Goal: Information Seeking & Learning: Learn about a topic

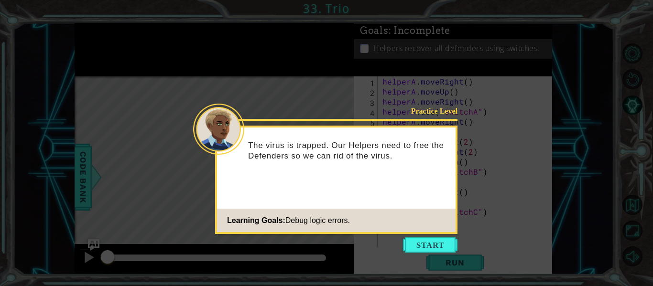
click at [427, 240] on button "Start" at bounding box center [430, 245] width 55 height 15
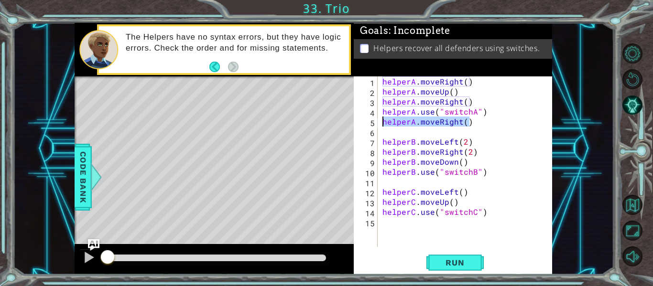
drag, startPoint x: 468, startPoint y: 124, endPoint x: 381, endPoint y: 124, distance: 87.0
click at [381, 124] on div "helperA . moveRight ( ) helperA . moveUp ( ) helperA . moveRight ( ) helperA . …" at bounding box center [468, 172] width 175 height 191
type textarea "helperA.moveRight()"
click at [453, 256] on button "Run" at bounding box center [455, 263] width 57 height 20
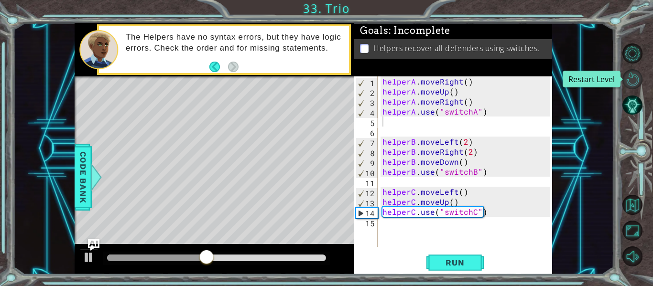
click at [628, 77] on button "Restart Level" at bounding box center [633, 79] width 20 height 20
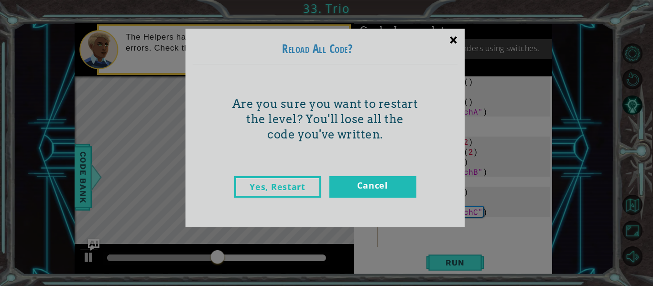
click at [455, 42] on div "×" at bounding box center [453, 40] width 22 height 28
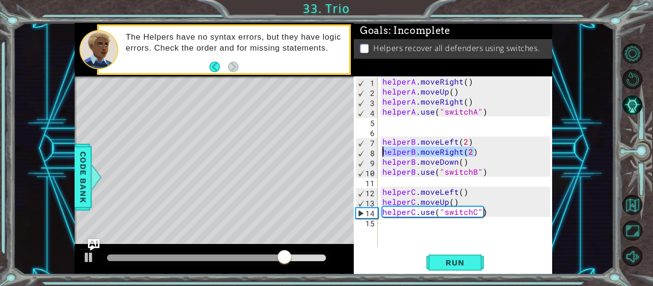
drag, startPoint x: 478, startPoint y: 151, endPoint x: 385, endPoint y: 149, distance: 92.8
click at [385, 149] on div "helperA . moveRight ( ) helperA . moveUp ( ) helperA . moveRight ( ) helperA . …" at bounding box center [468, 172] width 175 height 191
type textarea "h"
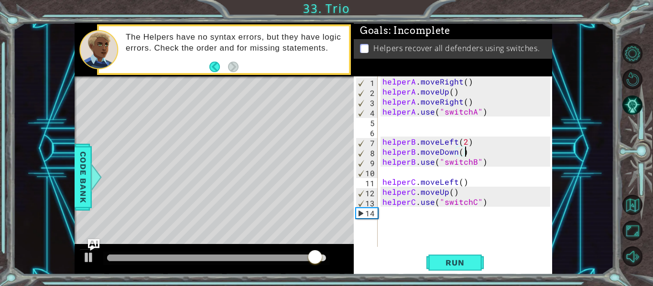
click at [467, 152] on div "helperA . moveRight ( ) helperA . moveUp ( ) helperA . moveRight ( ) helperA . …" at bounding box center [468, 172] width 175 height 191
type textarea "helperB.moveDown()"
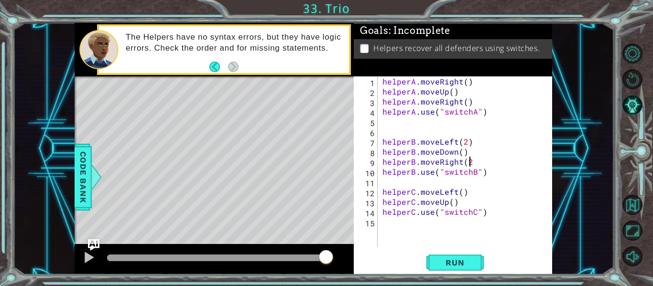
scroll to position [0, 5]
click at [447, 263] on span "Run" at bounding box center [455, 263] width 38 height 10
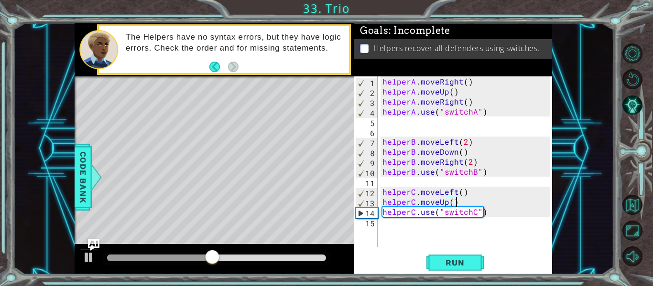
click at [459, 203] on div "helperA . moveRight ( ) helperA . moveUp ( ) helperA . moveRight ( ) helperA . …" at bounding box center [468, 172] width 175 height 191
type textarea "helperC.moveUp()"
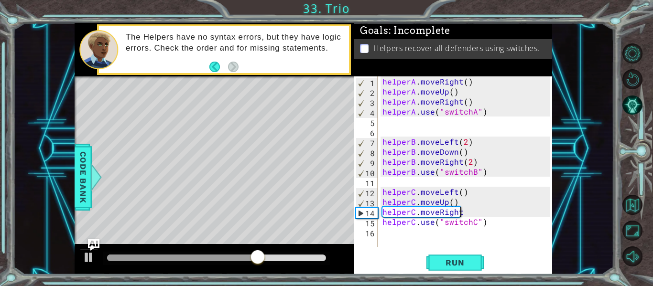
scroll to position [0, 5]
type textarea "helperC.moveRight()"
click at [442, 259] on span "Run" at bounding box center [455, 263] width 38 height 10
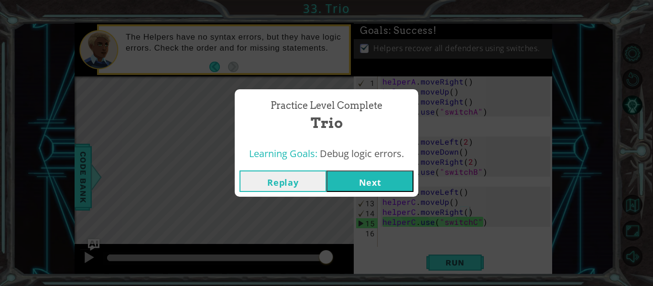
click at [370, 184] on button "Next" at bounding box center [370, 182] width 87 height 22
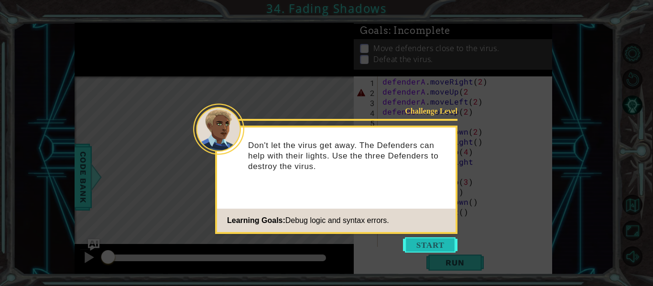
click at [427, 241] on button "Start" at bounding box center [430, 245] width 55 height 15
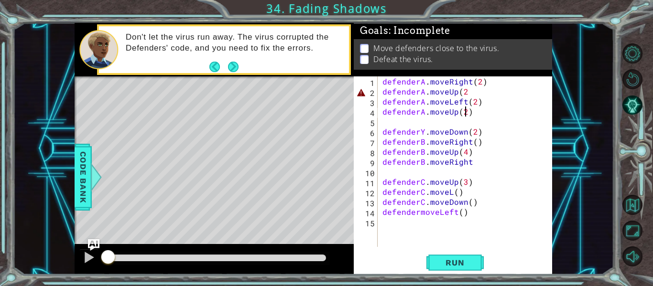
click at [465, 113] on div "defenderA . moveRight ( 2 ) defenderA . moveUp ( 2 defenderA . moveLeft ( 2 ) d…" at bounding box center [468, 172] width 175 height 191
click at [444, 264] on span "Run" at bounding box center [455, 263] width 38 height 10
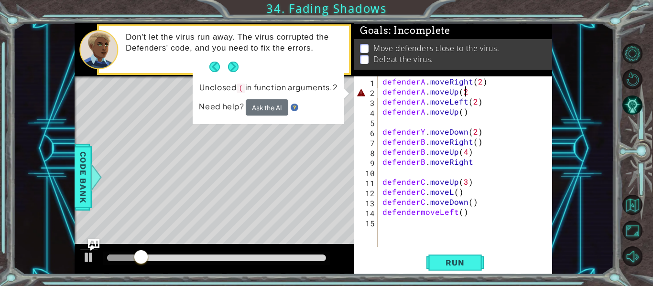
click at [466, 91] on div "defenderA . moveRight ( 2 ) defenderA . moveUp ( 2 defenderA . moveLeft ( 2 ) d…" at bounding box center [468, 172] width 175 height 191
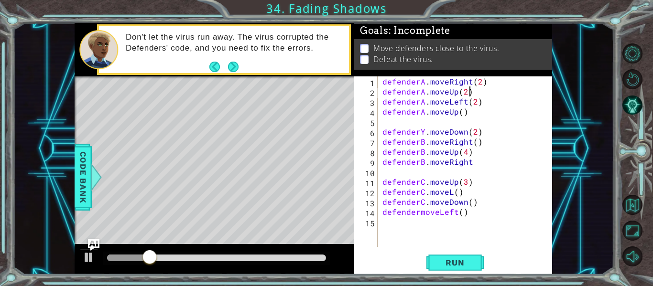
scroll to position [0, 5]
click at [450, 259] on span "Run" at bounding box center [455, 263] width 38 height 10
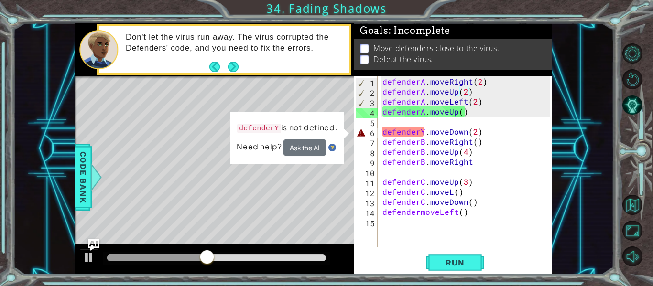
click at [424, 133] on div "defenderA . moveRight ( 2 ) defenderA . moveUp ( 2 ) defenderA . moveLeft ( 2 )…" at bounding box center [468, 172] width 175 height 191
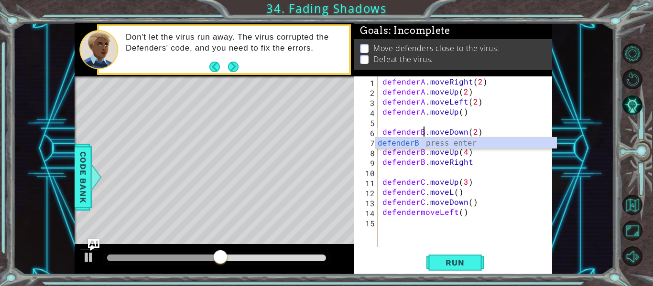
scroll to position [0, 3]
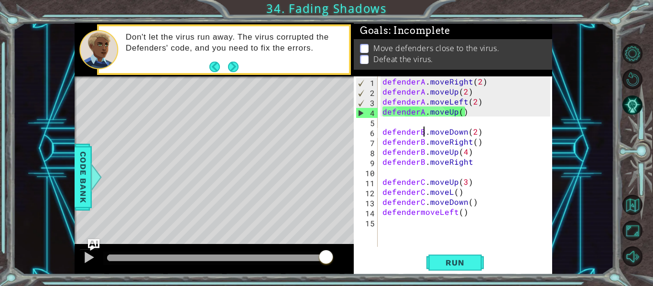
click at [450, 195] on div "defenderA . moveRight ( 2 ) defenderA . moveUp ( 2 ) defenderA . moveLeft ( 2 )…" at bounding box center [468, 172] width 175 height 191
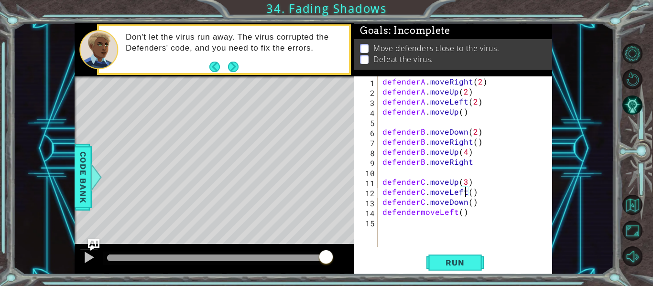
scroll to position [0, 5]
click at [448, 262] on span "Run" at bounding box center [455, 263] width 38 height 10
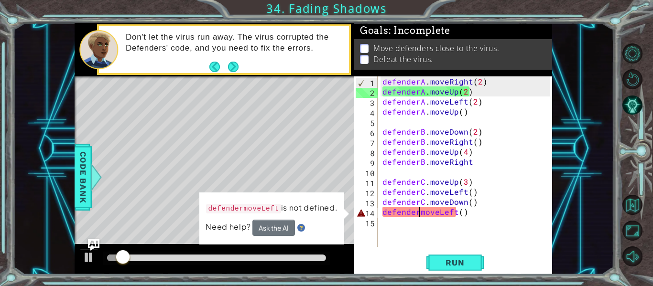
click at [418, 215] on div "defenderA . moveRight ( 2 ) defenderA . moveUp ( 2 ) defenderA . moveLeft ( 2 )…" at bounding box center [468, 172] width 175 height 191
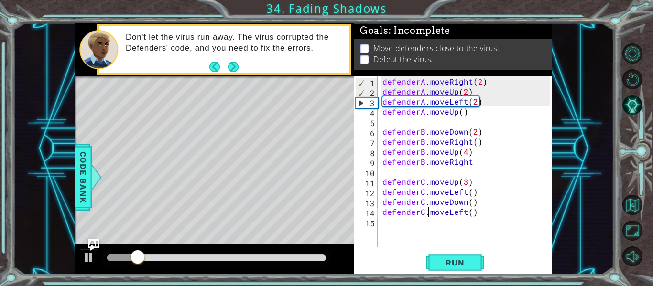
scroll to position [0, 3]
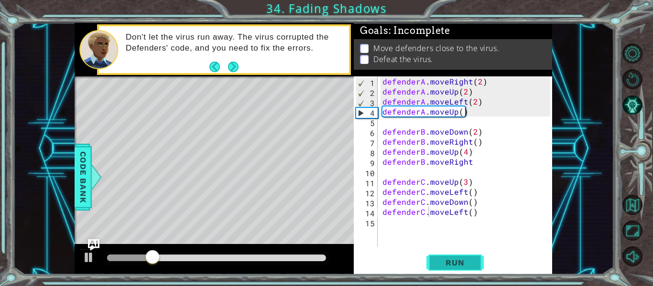
click at [463, 260] on span "Run" at bounding box center [455, 263] width 38 height 10
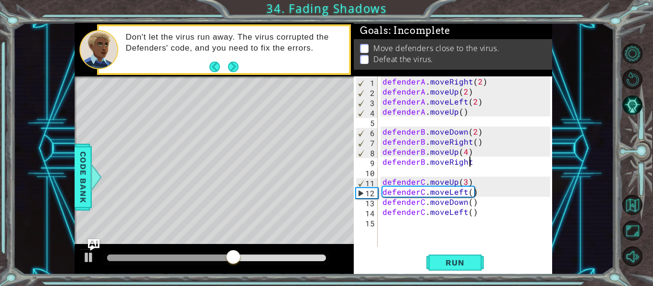
click at [471, 165] on div "defenderA . moveRight ( 2 ) defenderA . moveUp ( 2 ) defenderA . moveLeft ( 2 )…" at bounding box center [468, 172] width 175 height 191
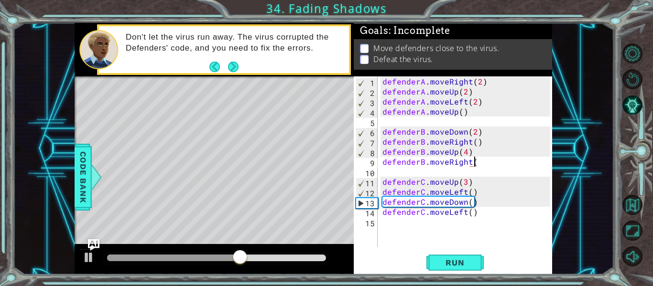
scroll to position [0, 6]
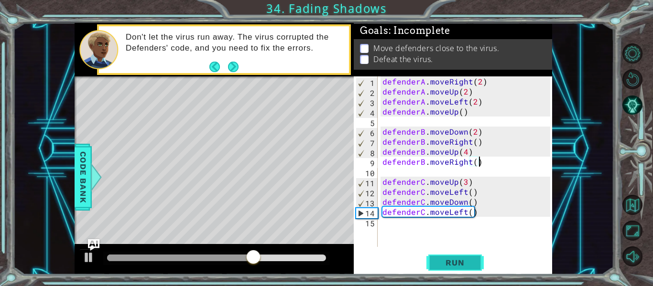
click at [471, 258] on button "Run" at bounding box center [455, 263] width 57 height 20
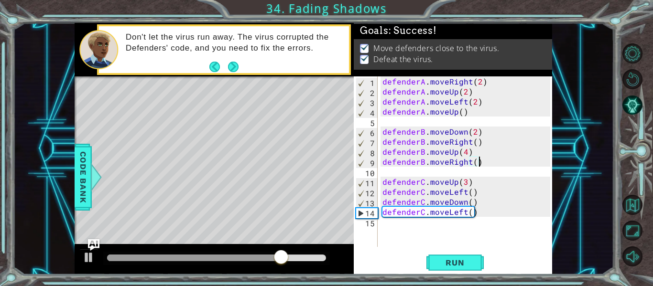
click at [480, 212] on div "defenderA . moveRight ( 2 ) defenderA . moveUp ( 2 ) defenderA . moveLeft ( 2 )…" at bounding box center [468, 172] width 175 height 191
type textarea "defenderC.moveLeft()"
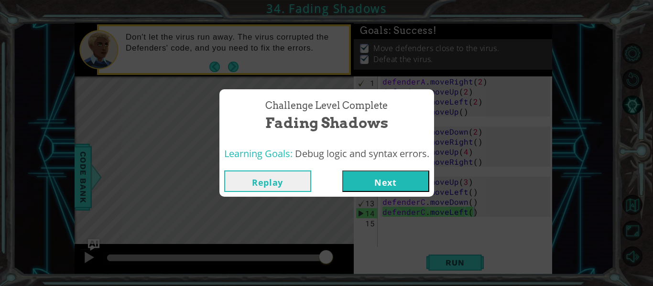
click at [406, 182] on button "Next" at bounding box center [385, 182] width 87 height 22
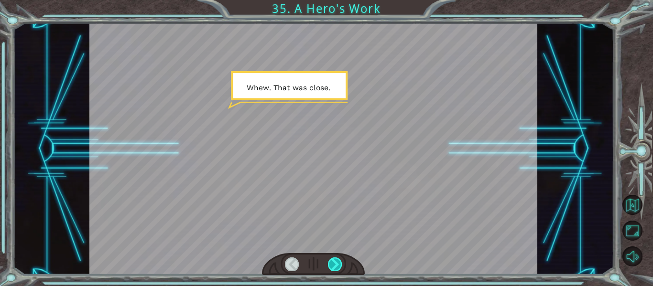
click at [338, 262] on div at bounding box center [335, 264] width 14 height 13
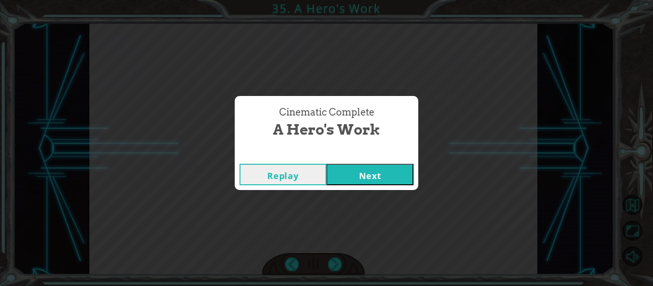
click at [352, 176] on button "Next" at bounding box center [370, 175] width 87 height 22
click at [362, 177] on button "Next" at bounding box center [370, 175] width 87 height 22
click at [369, 185] on button "Next" at bounding box center [370, 175] width 87 height 22
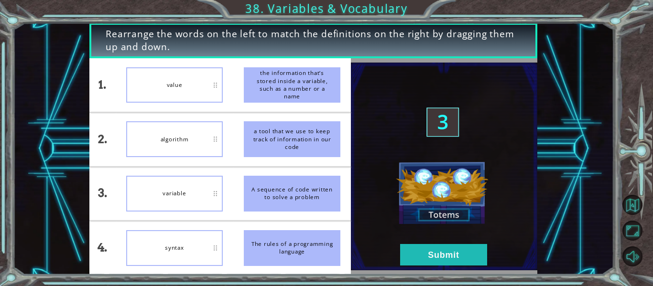
click at [216, 155] on div "algorithm" at bounding box center [174, 139] width 97 height 36
click at [209, 187] on div "variable" at bounding box center [174, 194] width 97 height 36
click at [418, 257] on button "Submit" at bounding box center [443, 255] width 87 height 22
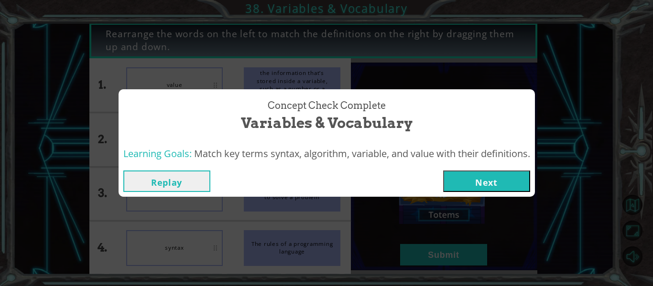
click at [494, 181] on button "Next" at bounding box center [486, 182] width 87 height 22
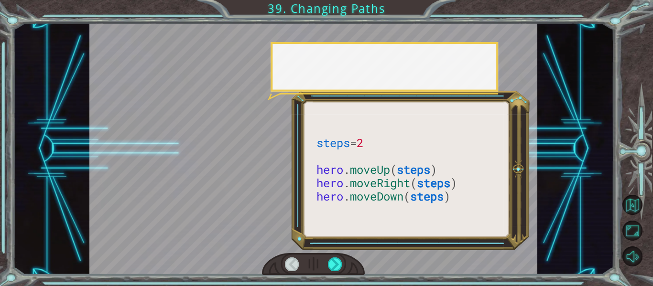
click at [469, 71] on div at bounding box center [313, 149] width 449 height 252
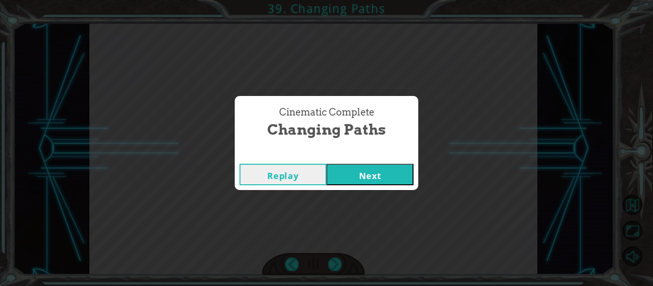
click at [376, 175] on button "Next" at bounding box center [370, 175] width 87 height 22
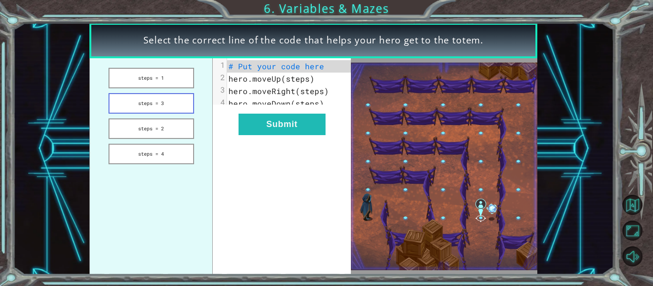
click at [166, 106] on button "steps = 3" at bounding box center [152, 103] width 86 height 21
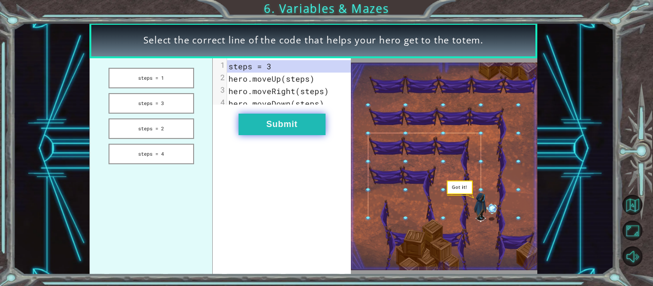
click at [259, 128] on button "Submit" at bounding box center [282, 125] width 87 height 22
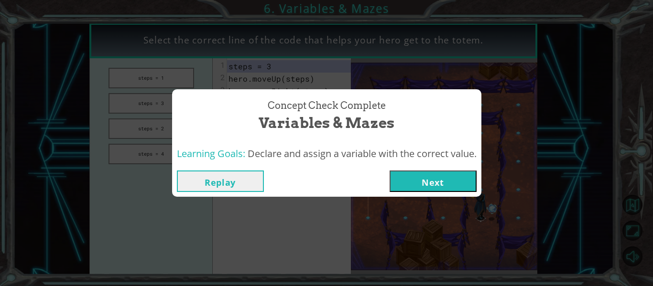
click at [450, 175] on button "Next" at bounding box center [433, 182] width 87 height 22
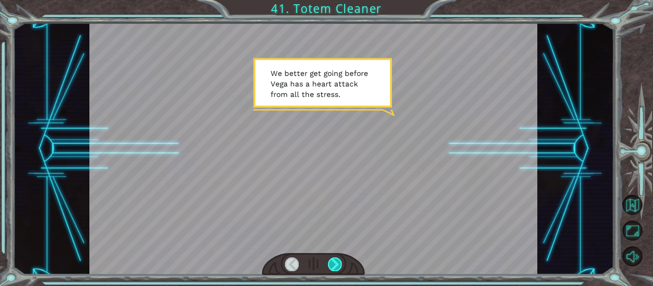
click at [337, 268] on div at bounding box center [335, 264] width 14 height 13
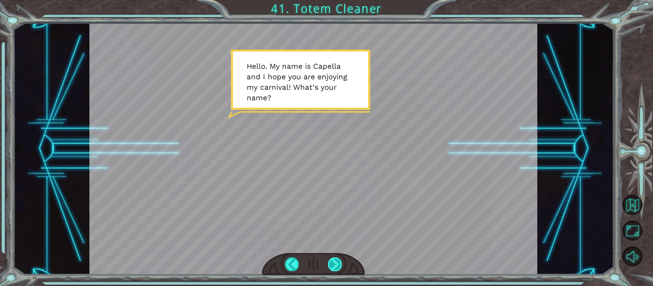
click at [337, 270] on div at bounding box center [335, 264] width 14 height 13
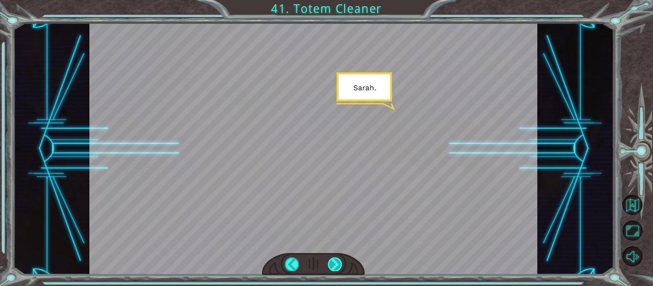
click at [338, 271] on div at bounding box center [335, 264] width 14 height 13
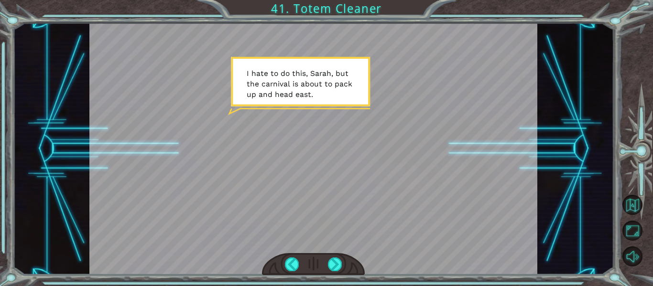
click at [338, 273] on div at bounding box center [313, 264] width 103 height 22
click at [335, 268] on div at bounding box center [335, 264] width 14 height 13
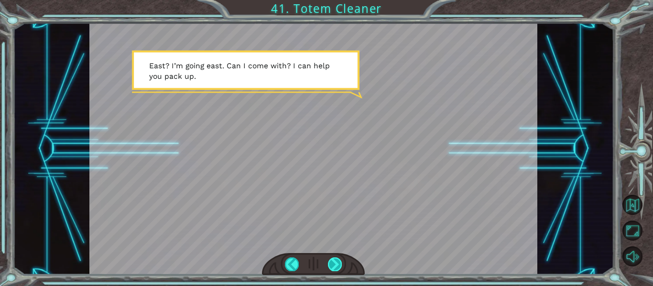
click at [335, 268] on div at bounding box center [335, 264] width 14 height 13
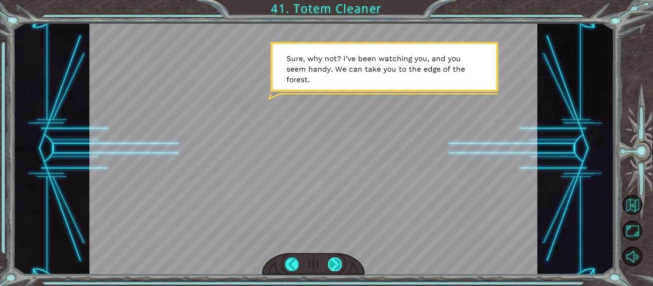
click at [332, 264] on div at bounding box center [335, 264] width 14 height 13
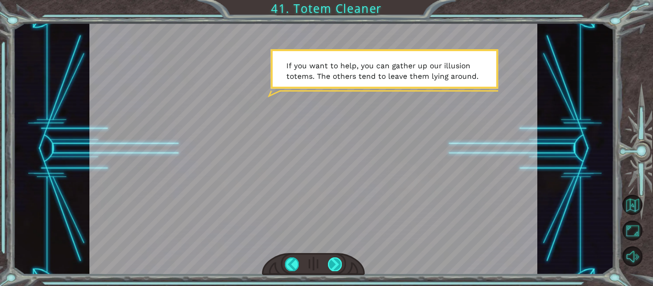
click at [332, 264] on div at bounding box center [335, 264] width 14 height 13
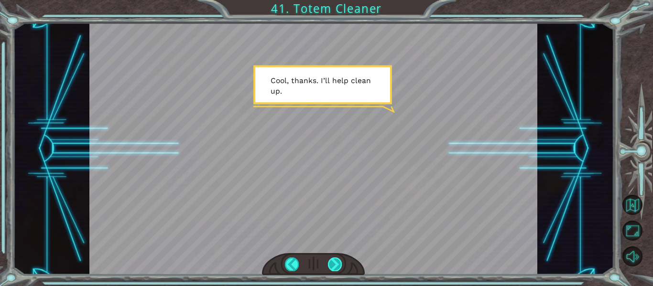
click at [339, 264] on div at bounding box center [335, 264] width 14 height 13
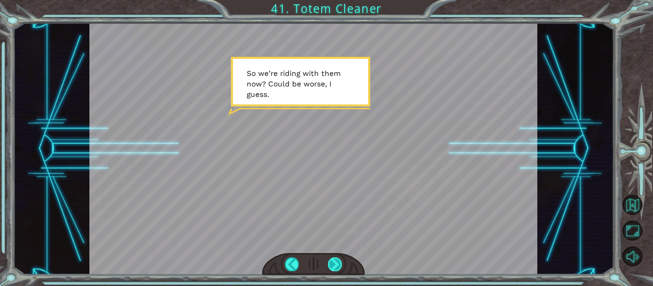
click at [339, 264] on div at bounding box center [335, 264] width 14 height 13
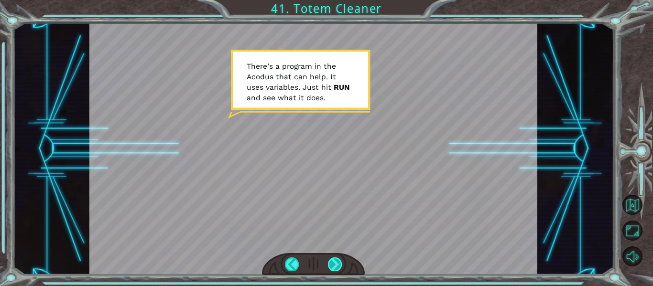
click at [339, 264] on div at bounding box center [335, 264] width 14 height 13
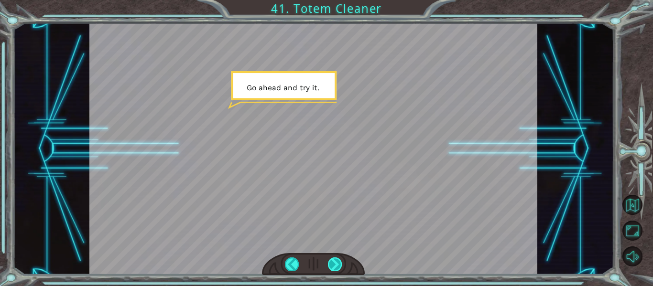
click at [339, 264] on div at bounding box center [335, 264] width 14 height 13
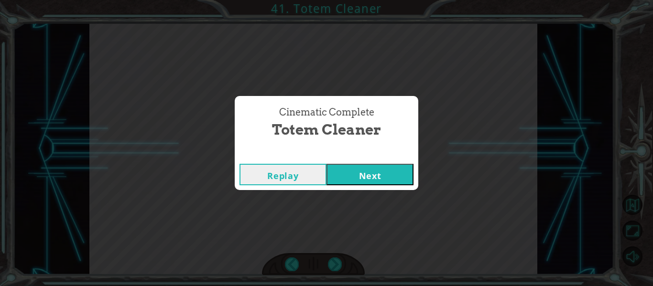
click at [352, 185] on button "Next" at bounding box center [370, 175] width 87 height 22
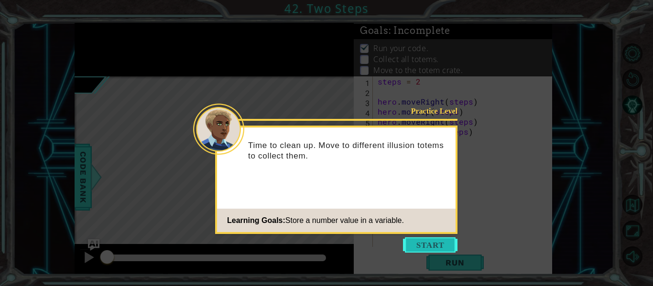
click at [428, 242] on button "Start" at bounding box center [430, 245] width 55 height 15
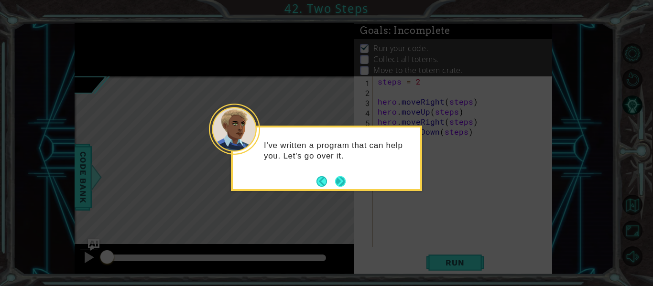
click at [341, 181] on button "Next" at bounding box center [340, 182] width 12 height 12
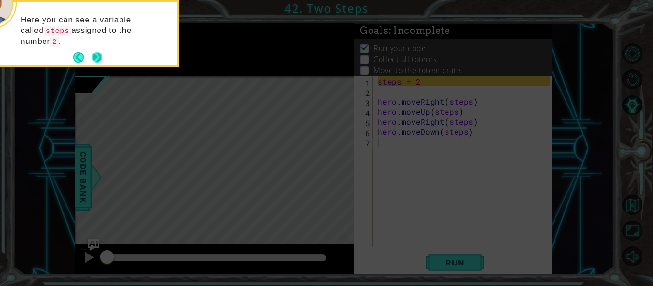
click at [99, 61] on button "Next" at bounding box center [97, 58] width 18 height 18
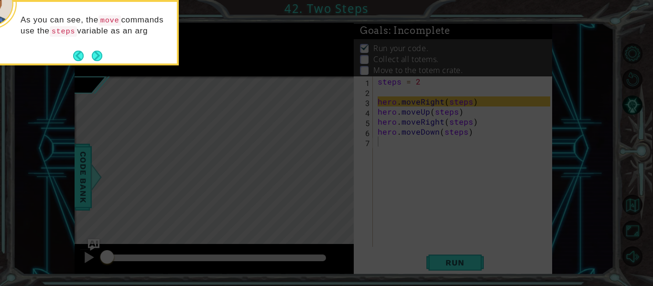
click at [99, 61] on button "Next" at bounding box center [97, 55] width 11 height 11
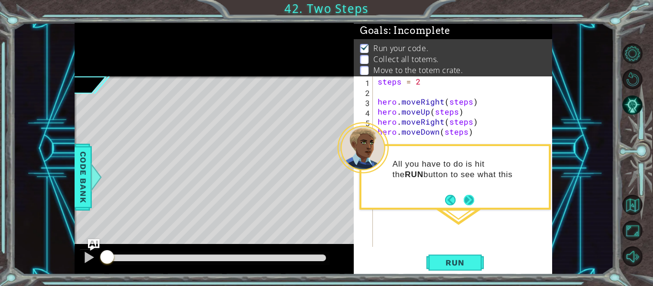
click at [471, 201] on button "Next" at bounding box center [469, 200] width 16 height 16
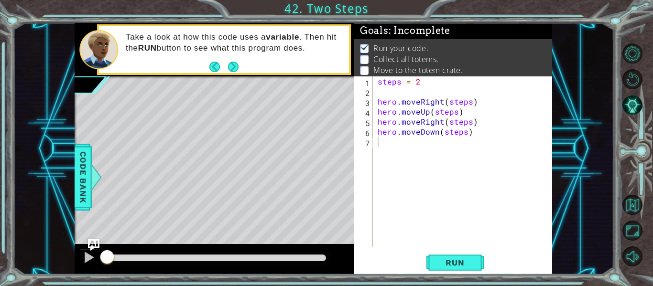
click at [236, 73] on button "Next" at bounding box center [233, 67] width 18 height 18
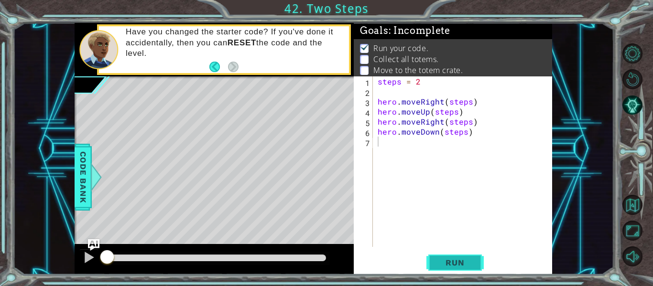
click at [440, 257] on button "Run" at bounding box center [455, 263] width 57 height 20
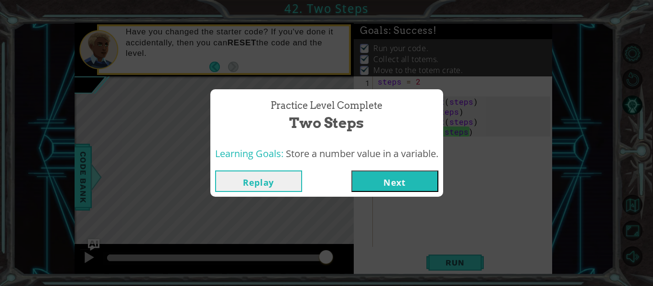
click at [397, 183] on button "Next" at bounding box center [394, 182] width 87 height 22
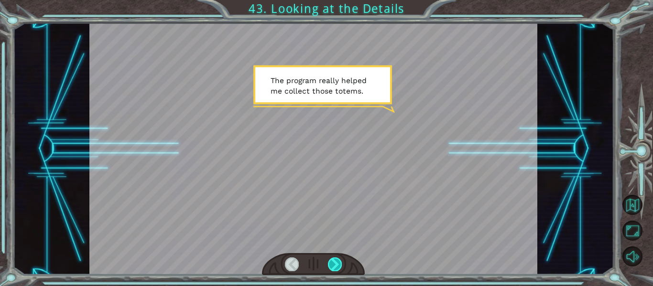
click at [337, 266] on div at bounding box center [335, 264] width 14 height 13
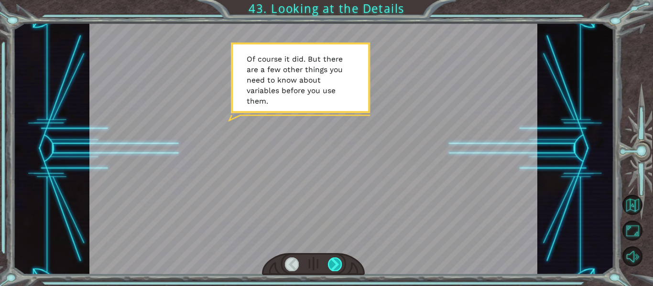
click at [339, 267] on div at bounding box center [335, 264] width 14 height 13
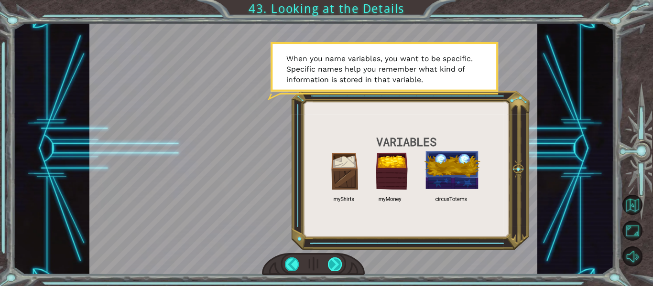
click at [339, 267] on div at bounding box center [335, 264] width 14 height 13
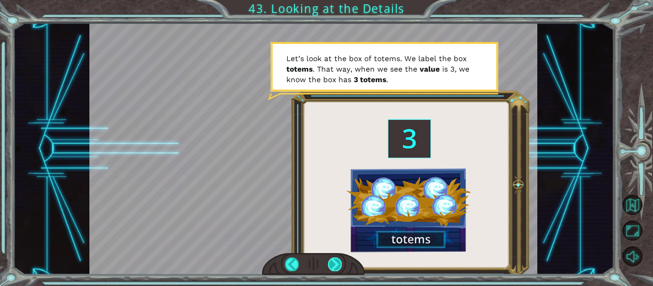
click at [339, 267] on div at bounding box center [335, 264] width 14 height 13
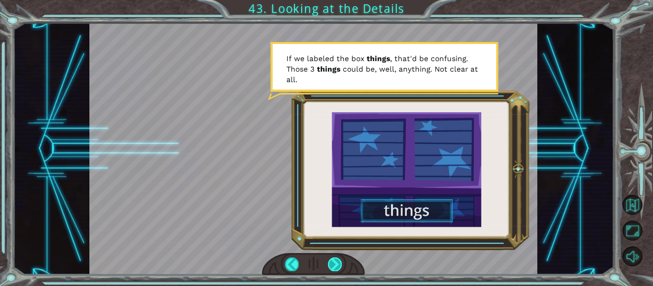
click at [336, 268] on div at bounding box center [335, 264] width 14 height 13
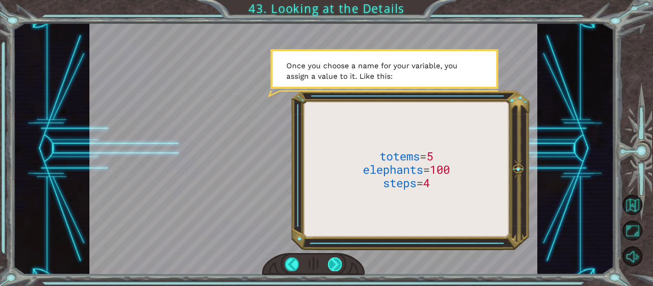
click at [337, 260] on div at bounding box center [335, 264] width 14 height 13
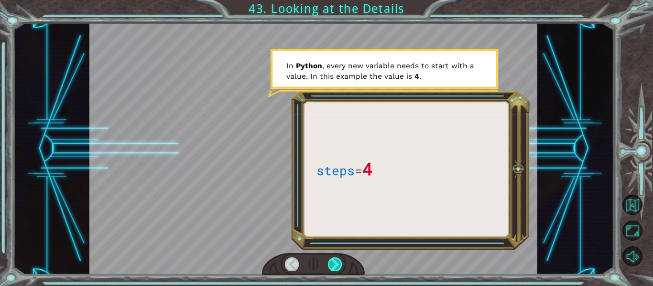
click at [334, 261] on div at bounding box center [335, 264] width 14 height 13
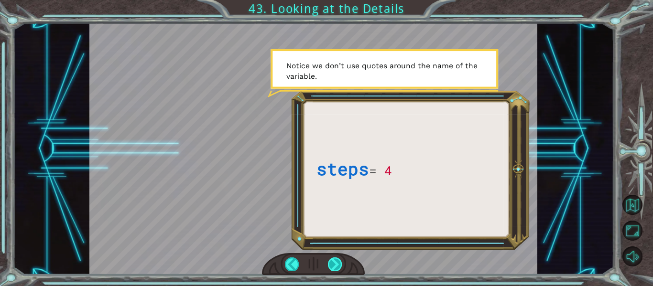
click at [334, 261] on div at bounding box center [335, 264] width 14 height 13
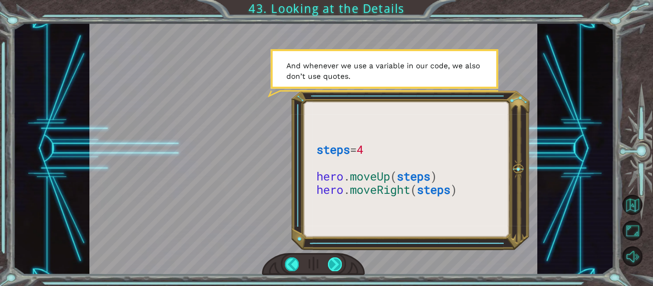
click at [331, 264] on div at bounding box center [335, 264] width 14 height 13
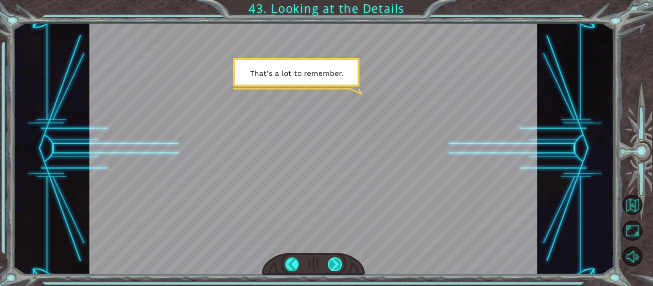
click at [331, 264] on div at bounding box center [335, 264] width 14 height 13
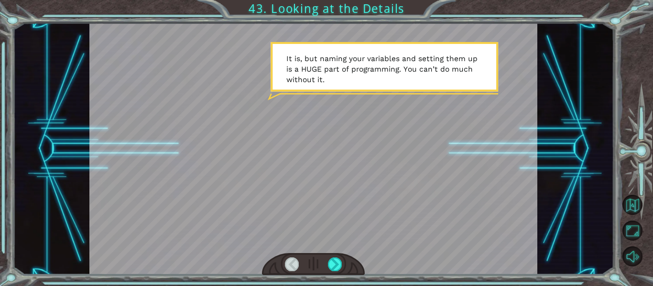
drag, startPoint x: 331, startPoint y: 264, endPoint x: 325, endPoint y: 273, distance: 11.3
click at [325, 273] on div at bounding box center [313, 264] width 103 height 22
click at [339, 265] on div at bounding box center [335, 264] width 14 height 13
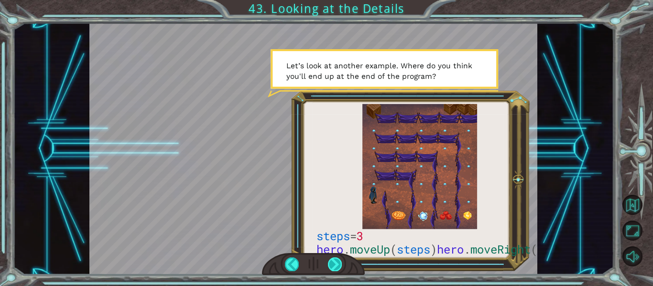
click at [334, 264] on div at bounding box center [335, 264] width 14 height 13
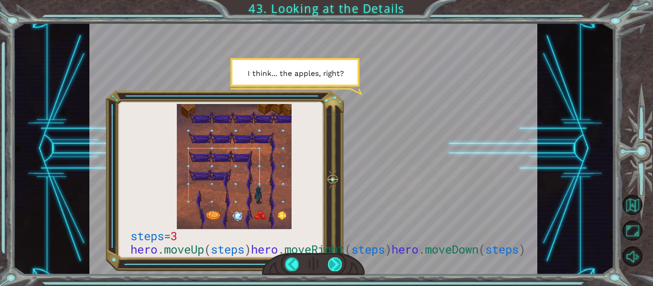
click at [336, 261] on div at bounding box center [335, 264] width 14 height 13
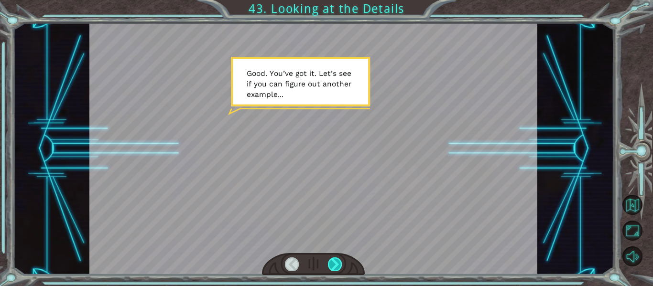
click at [331, 264] on div at bounding box center [335, 264] width 14 height 13
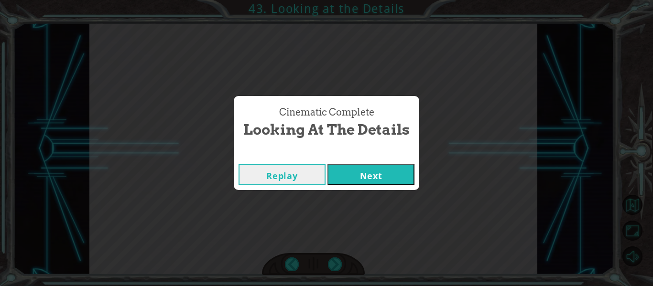
click at [364, 173] on button "Next" at bounding box center [371, 175] width 87 height 22
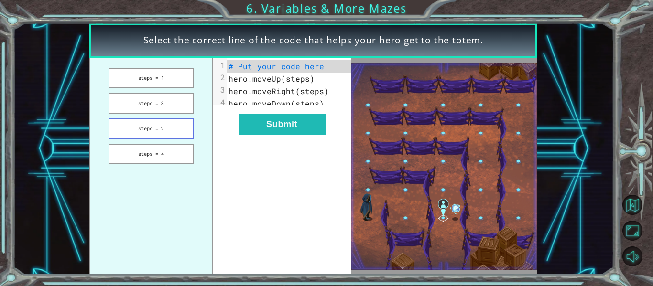
click at [167, 127] on button "steps = 2" at bounding box center [152, 129] width 86 height 21
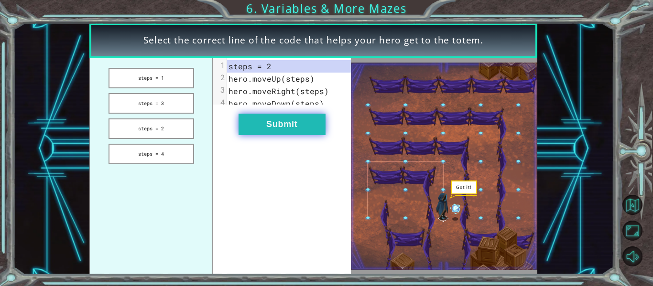
click at [270, 132] on button "Submit" at bounding box center [282, 125] width 87 height 22
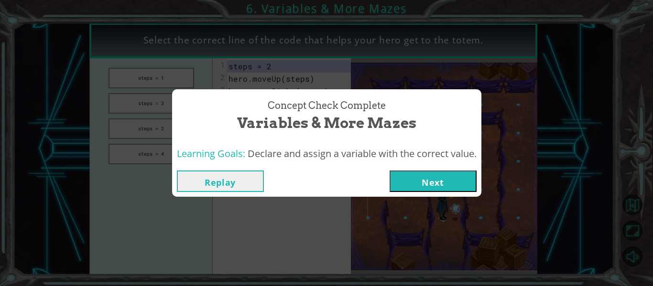
click at [436, 179] on button "Next" at bounding box center [433, 182] width 87 height 22
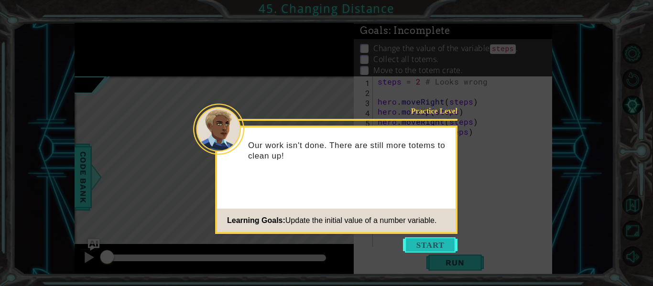
click at [426, 243] on button "Start" at bounding box center [430, 245] width 55 height 15
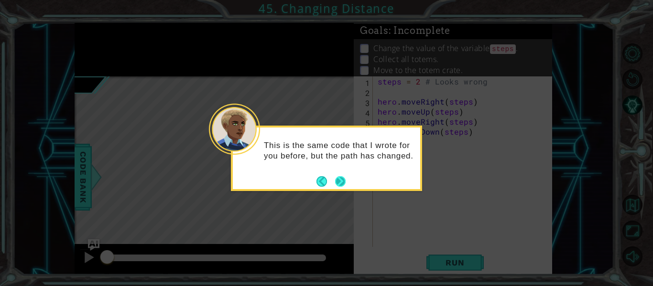
click at [337, 177] on button "Next" at bounding box center [340, 181] width 15 height 15
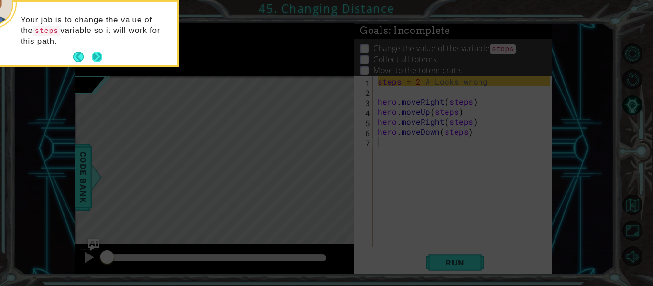
click at [93, 56] on button "Next" at bounding box center [97, 57] width 18 height 18
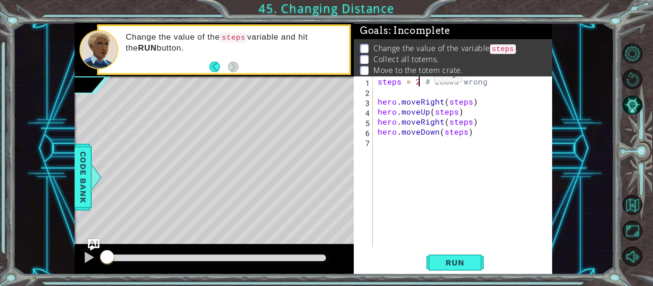
click at [418, 77] on div "steps = 2 # Looks wrong hero . moveRight ( steps ) hero . moveUp ( steps ) hero…" at bounding box center [465, 172] width 179 height 191
type textarea "steps = 3 # Looks wrong"
click at [442, 264] on span "Run" at bounding box center [455, 263] width 38 height 10
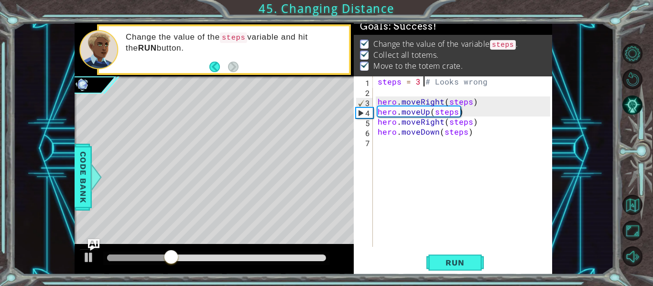
scroll to position [0, 0]
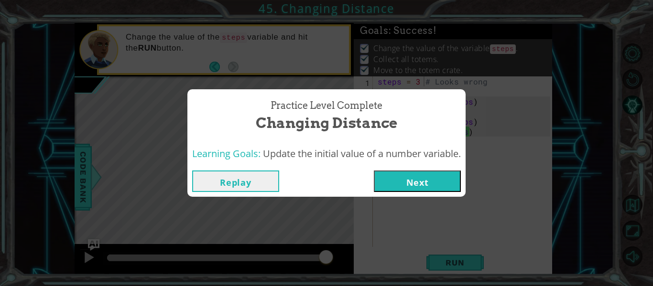
click at [396, 178] on button "Next" at bounding box center [417, 182] width 87 height 22
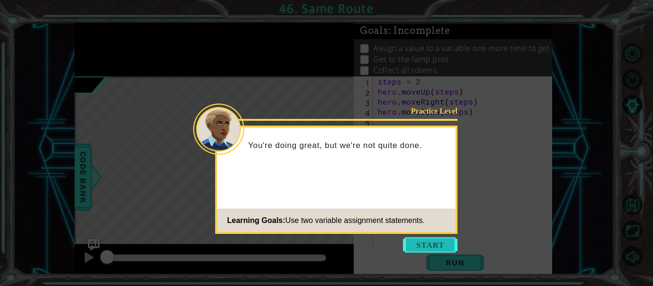
click at [444, 245] on button "Start" at bounding box center [430, 245] width 55 height 15
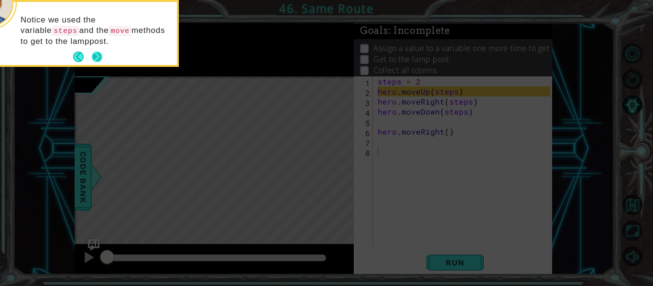
click at [97, 54] on button "Next" at bounding box center [96, 57] width 17 height 17
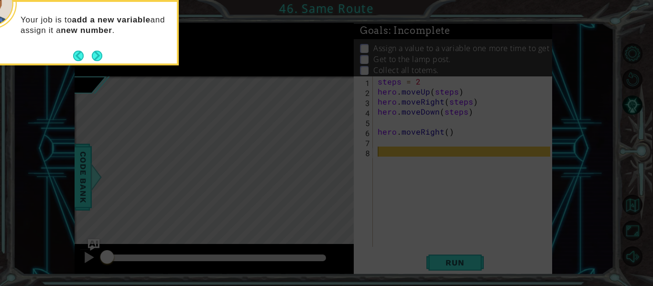
click at [97, 54] on button "Next" at bounding box center [96, 55] width 15 height 15
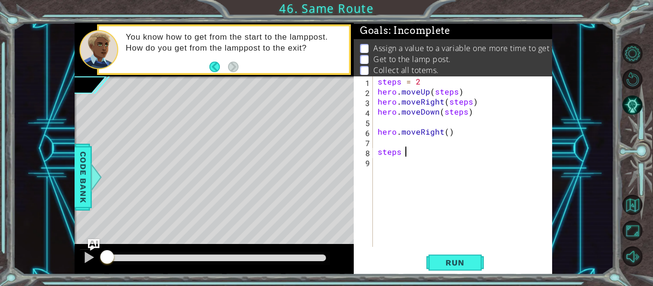
scroll to position [0, 1]
type textarea "steps = 3"
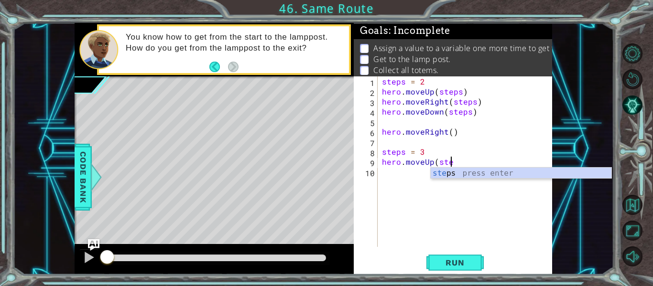
scroll to position [0, 4]
type textarea "hero.moveUp(steps)"
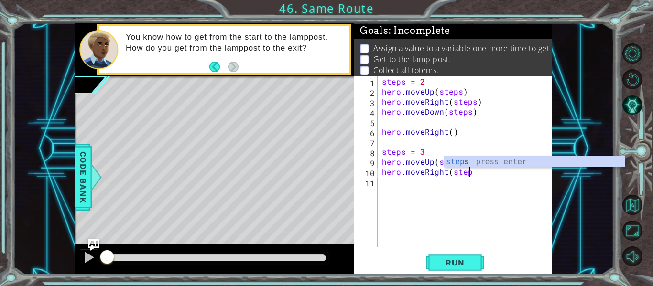
scroll to position [0, 5]
type textarea "hero.moveRight(steps)"
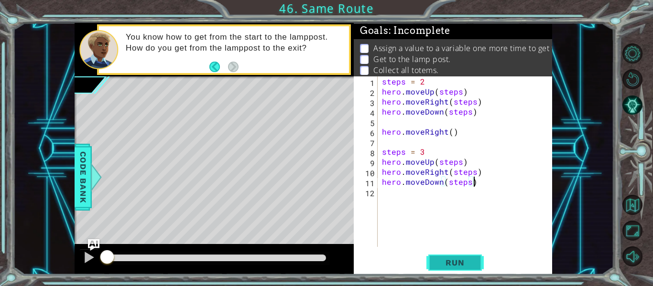
type textarea "hero.moveDown(steps)"
click at [444, 263] on span "Run" at bounding box center [455, 263] width 38 height 10
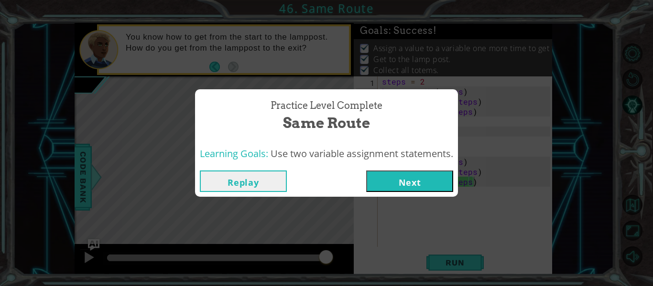
click at [383, 181] on button "Next" at bounding box center [409, 182] width 87 height 22
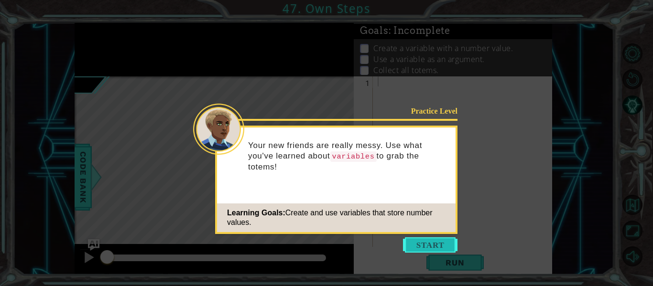
click at [422, 248] on button "Start" at bounding box center [430, 245] width 55 height 15
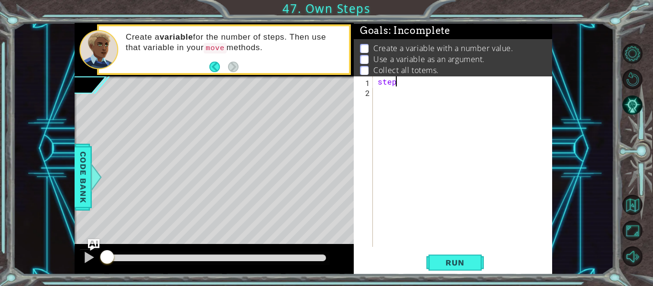
scroll to position [0, 1]
type textarea "steps = 3"
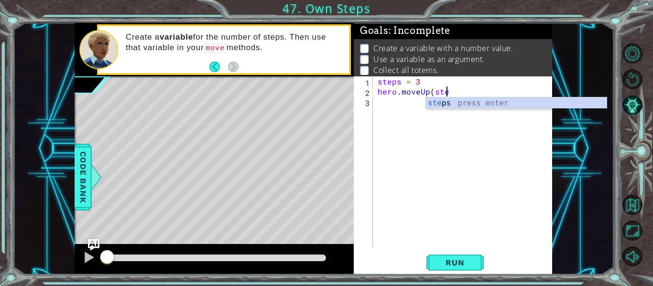
scroll to position [0, 4]
type textarea "hero.moveUp(steps)"
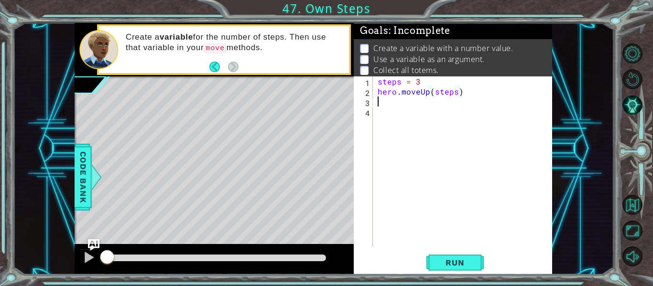
scroll to position [0, 0]
type textarea "\"
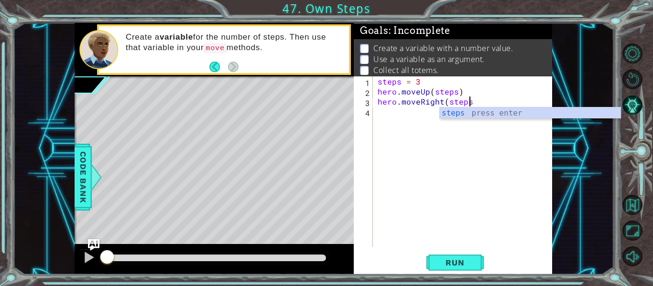
type textarea "hero.moveRight(steps)"
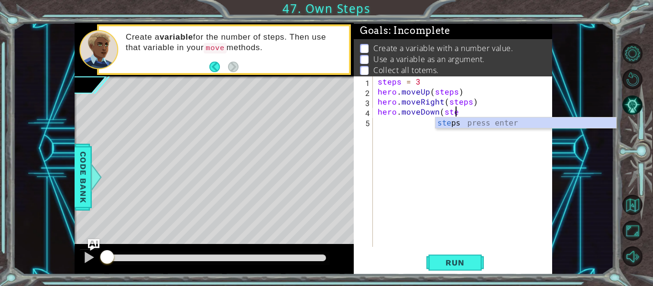
scroll to position [0, 5]
type textarea "hero.moveDown(steps)"
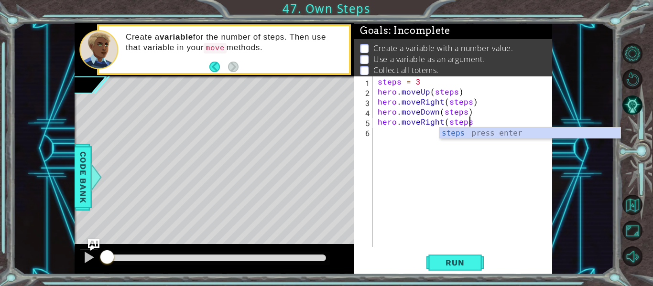
scroll to position [0, 6]
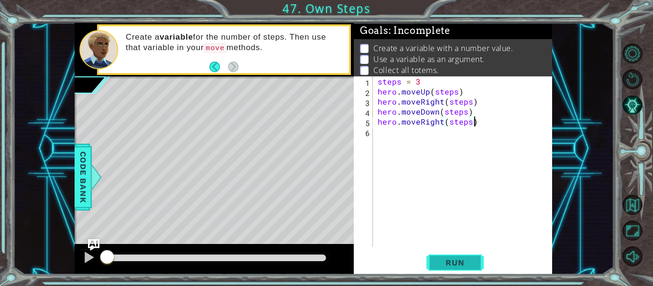
type textarea "hero.moveRight(steps)"
click at [461, 260] on span "Run" at bounding box center [455, 263] width 38 height 10
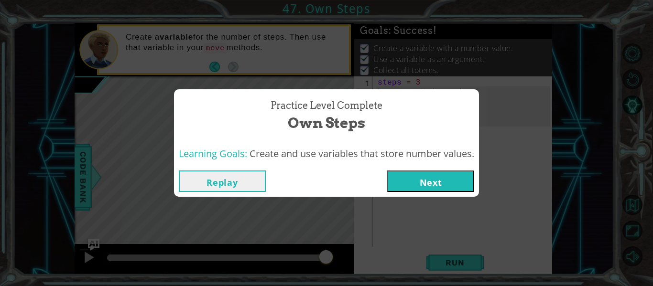
click at [407, 180] on button "Next" at bounding box center [430, 182] width 87 height 22
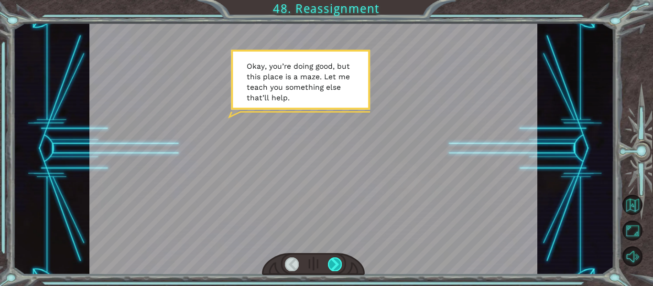
click at [332, 263] on div at bounding box center [335, 264] width 14 height 13
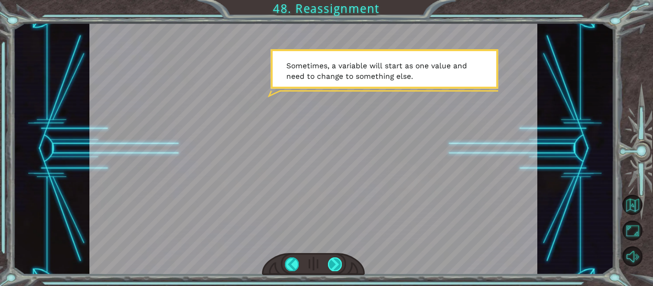
click at [333, 260] on div at bounding box center [335, 264] width 14 height 13
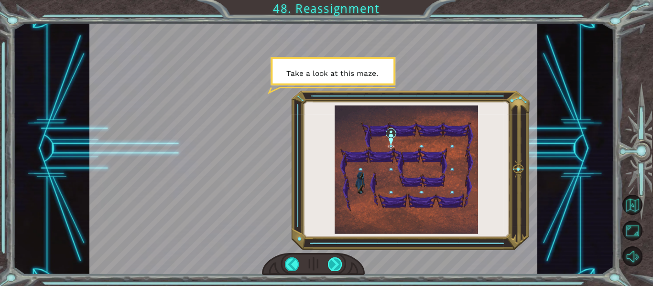
click at [335, 269] on div at bounding box center [335, 264] width 14 height 13
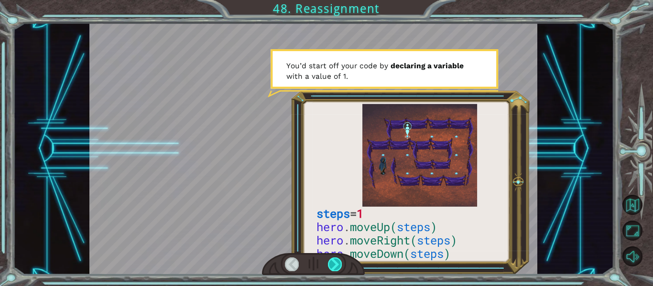
click at [335, 269] on div at bounding box center [335, 264] width 14 height 13
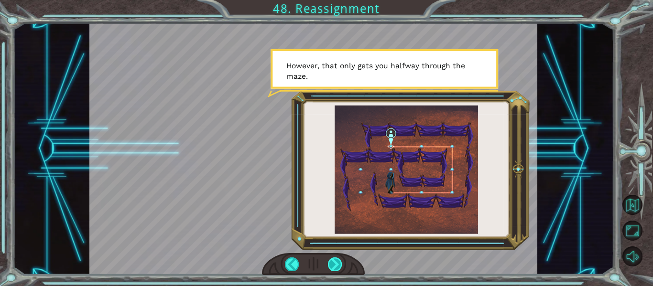
click at [335, 269] on div at bounding box center [335, 264] width 14 height 13
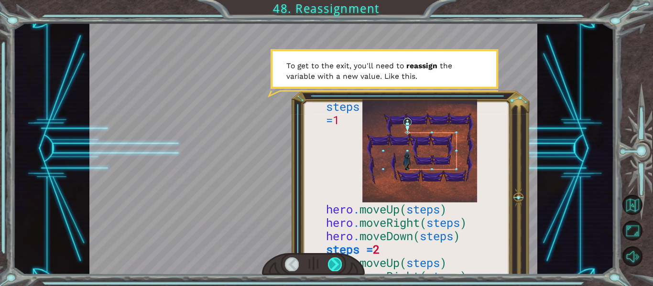
click at [335, 269] on div at bounding box center [335, 264] width 14 height 13
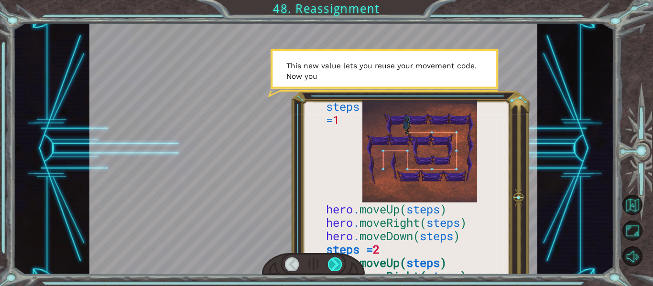
click at [335, 269] on div at bounding box center [335, 264] width 14 height 13
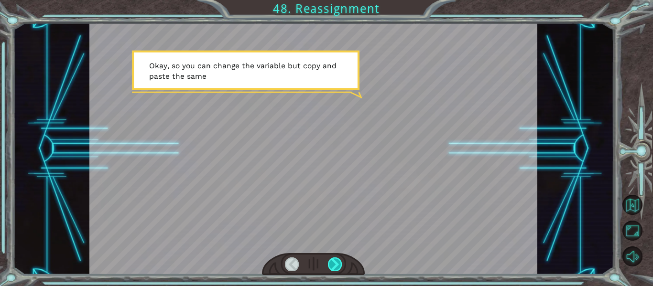
click at [335, 269] on div at bounding box center [335, 264] width 14 height 13
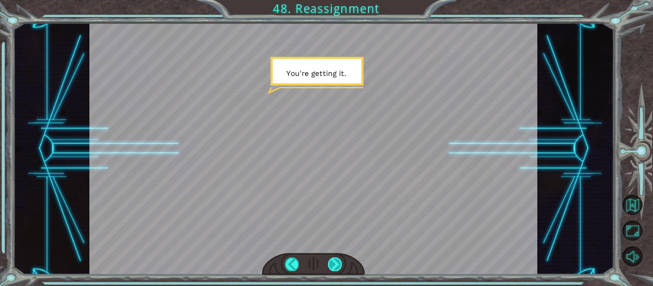
click at [335, 269] on div at bounding box center [335, 264] width 14 height 13
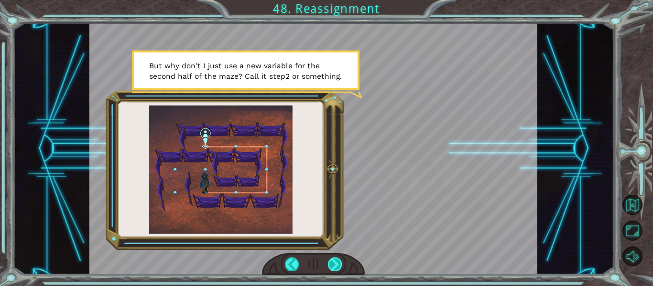
click at [335, 269] on div at bounding box center [335, 264] width 14 height 13
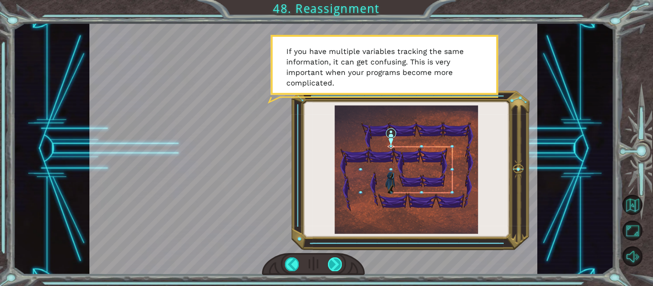
click at [335, 269] on div at bounding box center [335, 264] width 14 height 13
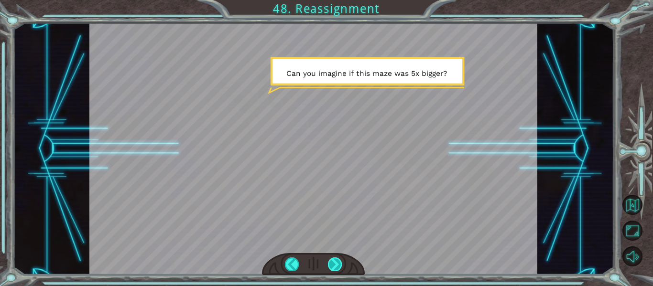
click at [335, 269] on div at bounding box center [335, 264] width 14 height 13
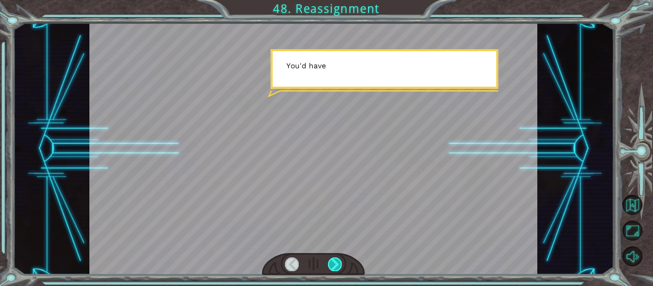
click at [335, 269] on div at bounding box center [335, 264] width 14 height 13
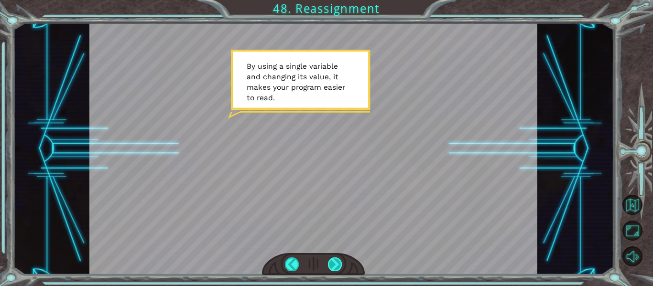
click at [333, 266] on div at bounding box center [335, 264] width 14 height 13
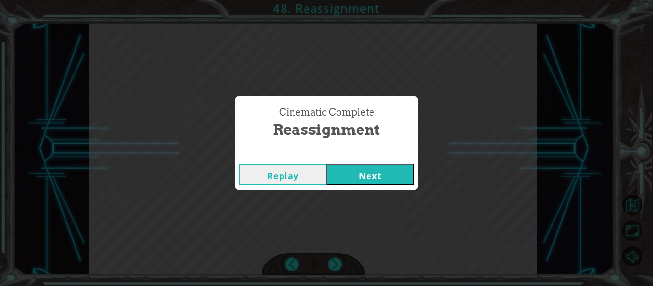
click at [340, 179] on button "Next" at bounding box center [370, 175] width 87 height 22
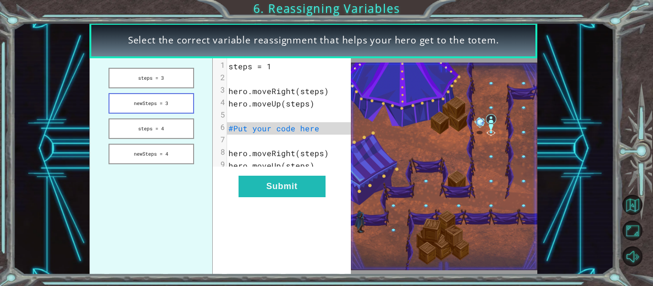
click at [162, 108] on button "newSteps = 3" at bounding box center [152, 103] width 86 height 21
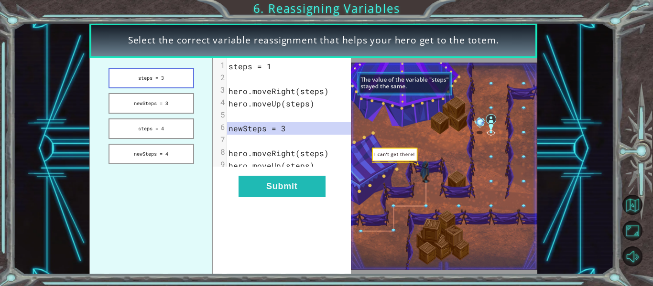
click at [145, 78] on button "steps = 3" at bounding box center [152, 78] width 86 height 21
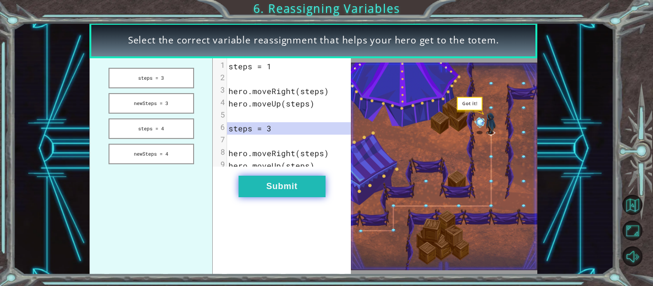
click at [265, 194] on button "Submit" at bounding box center [282, 187] width 87 height 22
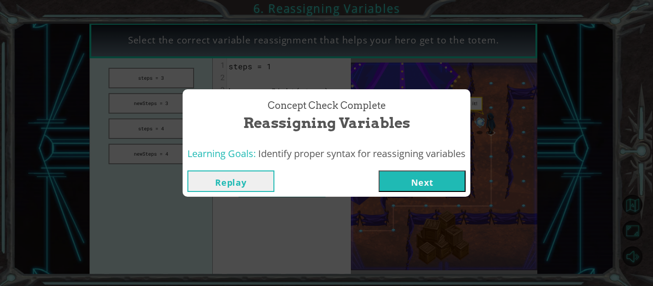
click at [398, 175] on button "Next" at bounding box center [422, 182] width 87 height 22
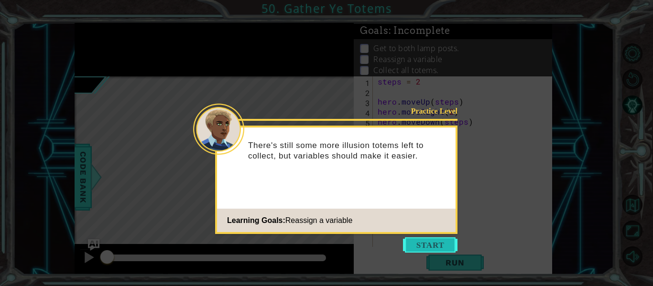
click at [423, 250] on button "Start" at bounding box center [430, 245] width 55 height 15
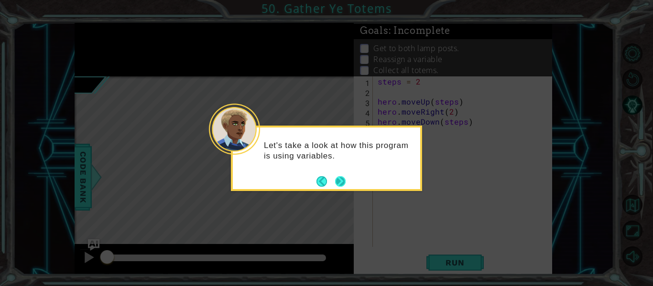
click at [342, 187] on button "Next" at bounding box center [340, 182] width 18 height 18
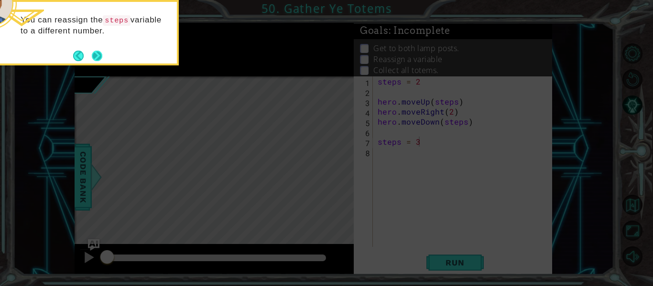
click at [100, 56] on button "Next" at bounding box center [96, 55] width 17 height 17
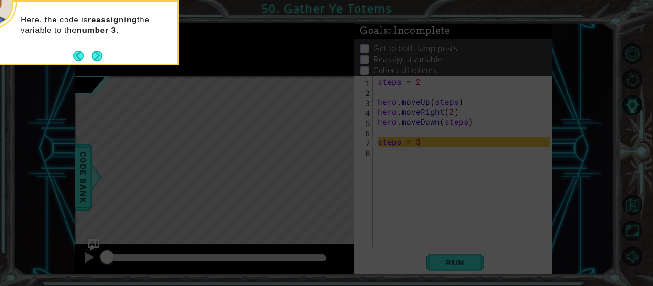
click at [100, 56] on button "Next" at bounding box center [97, 56] width 18 height 18
click at [100, 56] on button "Next" at bounding box center [96, 55] width 17 height 17
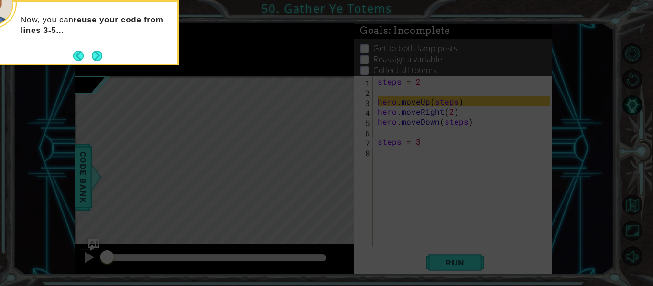
click at [100, 56] on button "Next" at bounding box center [96, 55] width 11 height 11
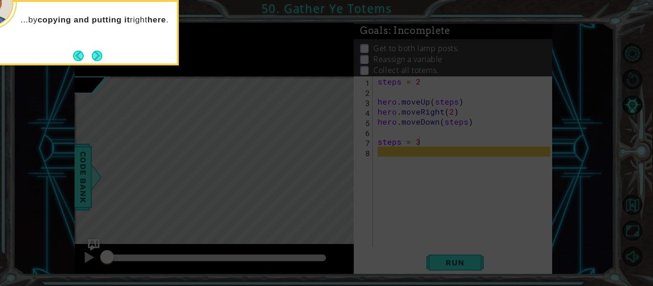
click at [96, 55] on button "Next" at bounding box center [96, 55] width 17 height 17
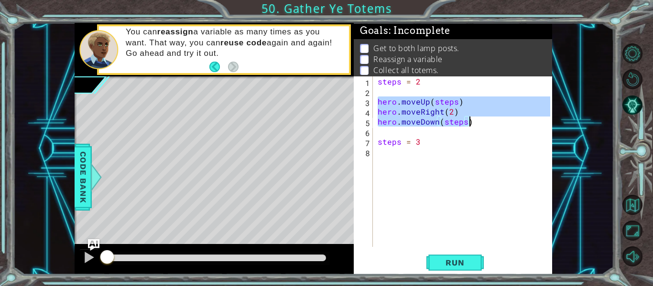
drag, startPoint x: 378, startPoint y: 101, endPoint x: 471, endPoint y: 121, distance: 95.4
click at [471, 121] on div "steps = 2 hero . moveUp ( steps ) hero . moveRight ( 2 ) hero . moveDown ( step…" at bounding box center [465, 172] width 179 height 191
type textarea "hero.moveRight(2) hero.moveDown(steps)"
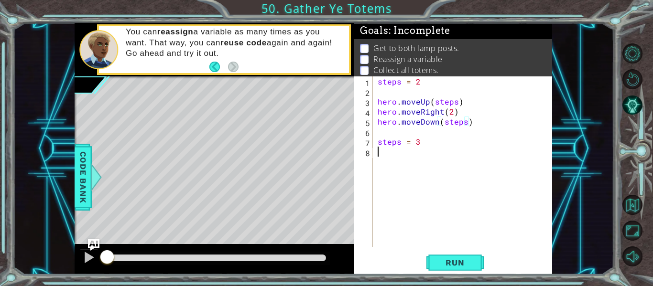
click at [380, 154] on div "steps = 2 hero . moveUp ( steps ) hero . moveRight ( 2 ) hero . moveDown ( step…" at bounding box center [465, 172] width 179 height 191
paste textarea "hero.moveDown(steps)"
type textarea "hero.moveDown(steps)"
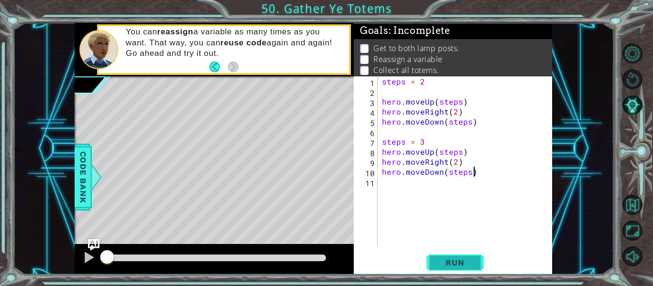
click at [476, 263] on button "Run" at bounding box center [455, 263] width 57 height 20
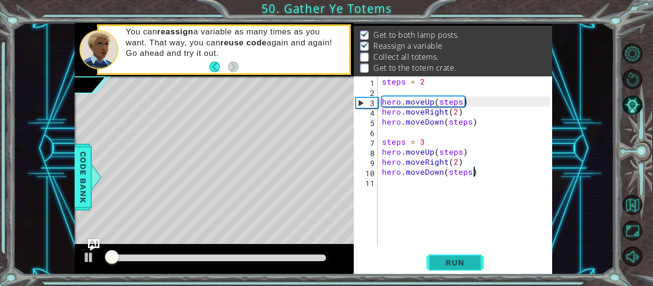
scroll to position [14, 0]
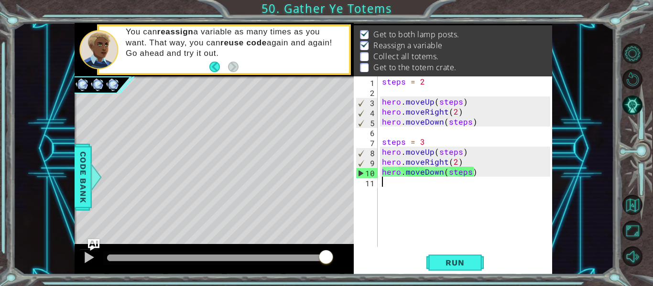
click at [384, 185] on div "steps = 2 hero . moveUp ( steps ) hero . moveRight ( 2 ) hero . moveDown ( step…" at bounding box center [467, 172] width 175 height 191
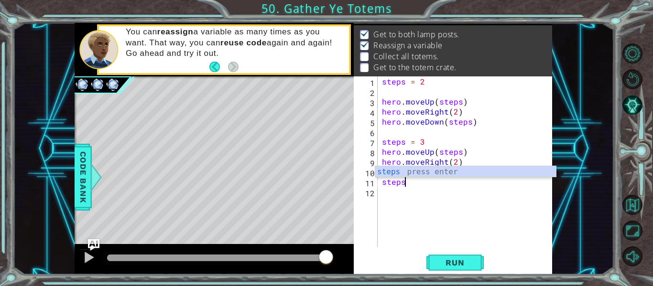
scroll to position [0, 1]
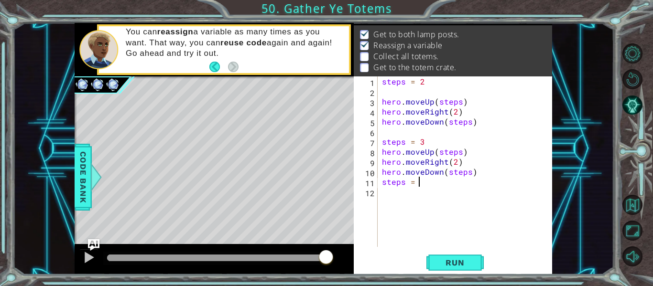
type textarea "steps = 4"
type textarea "hero.moveRight(2)"
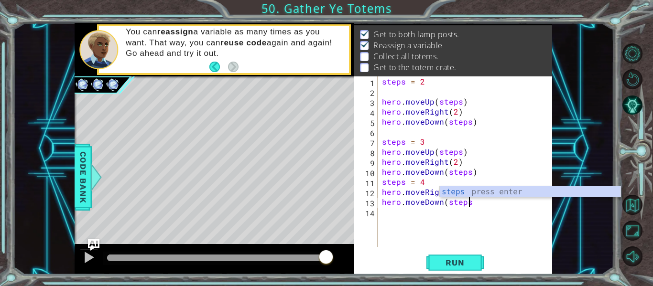
scroll to position [0, 5]
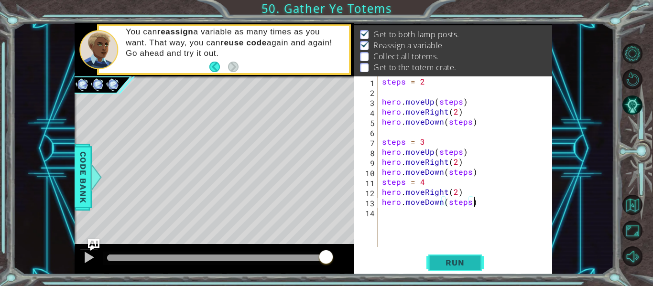
click at [439, 260] on span "Run" at bounding box center [455, 263] width 38 height 10
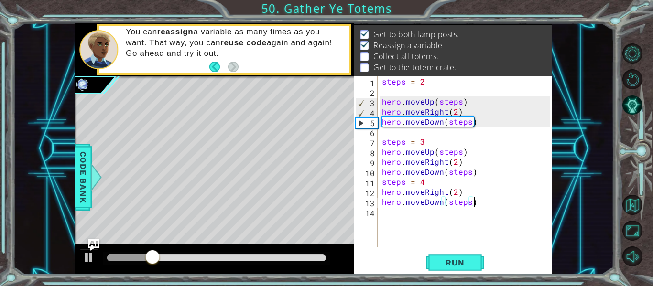
click at [383, 186] on div "steps = 2 hero . moveUp ( steps ) hero . moveRight ( 2 ) hero . moveDown ( step…" at bounding box center [467, 172] width 175 height 191
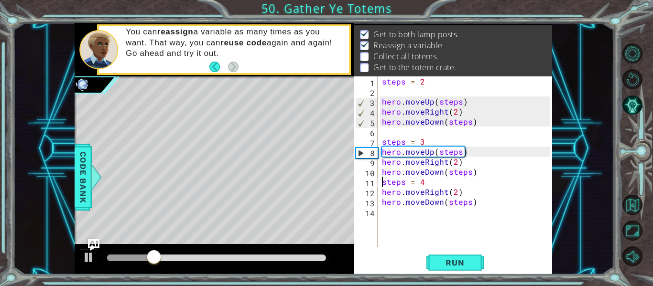
scroll to position [0, 2]
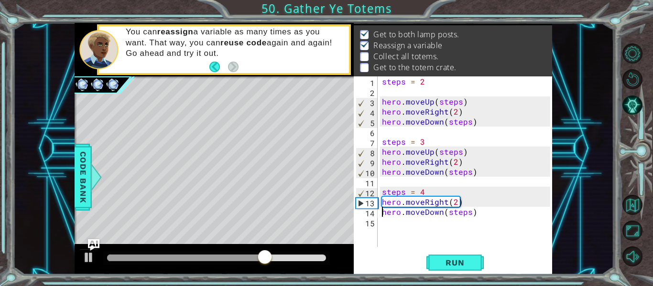
click at [382, 208] on div "steps = 2 hero . moveUp ( steps ) hero . moveRight ( 2 ) hero . moveDown ( step…" at bounding box center [467, 172] width 175 height 191
click at [382, 204] on div "steps = 2 hero . moveUp ( steps ) hero . moveRight ( 2 ) hero . moveDown ( step…" at bounding box center [467, 172] width 175 height 191
type textarea "hero.moveRight(2)"
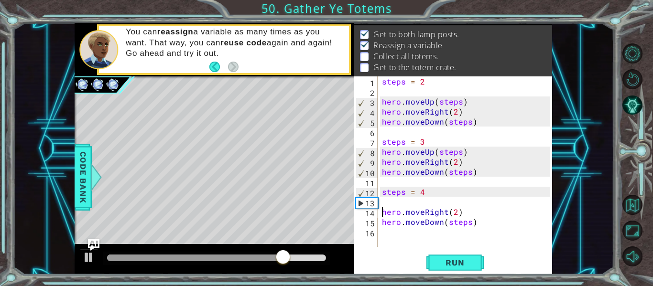
click at [384, 203] on div "steps = 2 hero . moveUp ( steps ) hero . moveRight ( 2 ) hero . moveDown ( step…" at bounding box center [467, 172] width 175 height 191
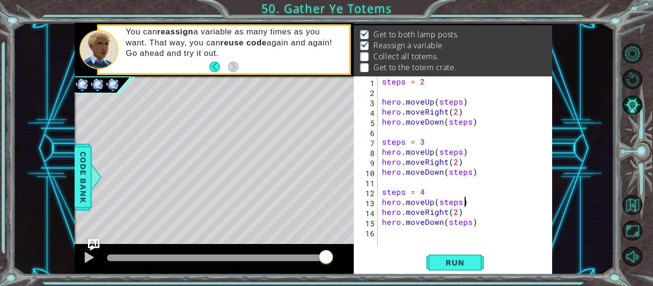
scroll to position [0, 5]
type textarea "hero.moveUp(steps)"
click at [460, 259] on span "Run" at bounding box center [455, 263] width 38 height 10
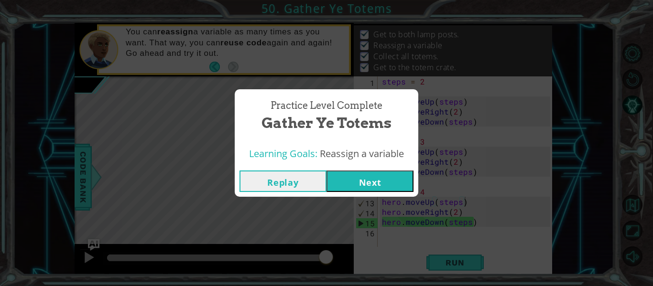
click at [380, 186] on button "Next" at bounding box center [370, 182] width 87 height 22
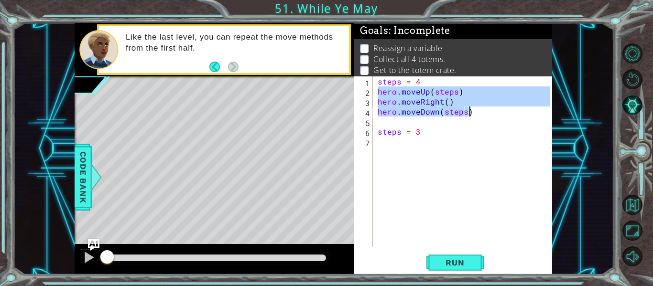
drag, startPoint x: 379, startPoint y: 93, endPoint x: 471, endPoint y: 114, distance: 93.8
click at [471, 114] on div "steps = 4 hero . moveUp ( steps ) hero . moveRight ( ) hero . moveDown ( steps …" at bounding box center [465, 172] width 179 height 191
click at [422, 133] on div "steps = 4 hero . moveUp ( steps ) hero . moveRight ( ) hero . moveDown ( steps …" at bounding box center [465, 172] width 179 height 191
type textarea "steps = 3"
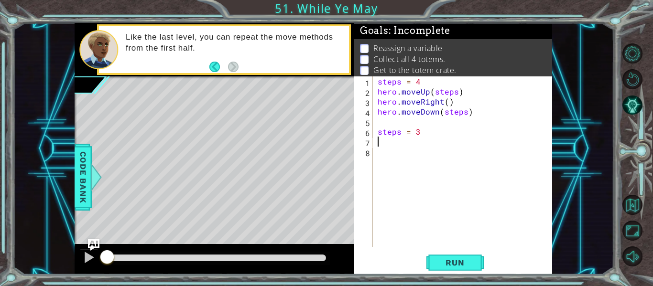
paste textarea "hero.moveDown(steps)"
type textarea "hero.moveDown(steps)"
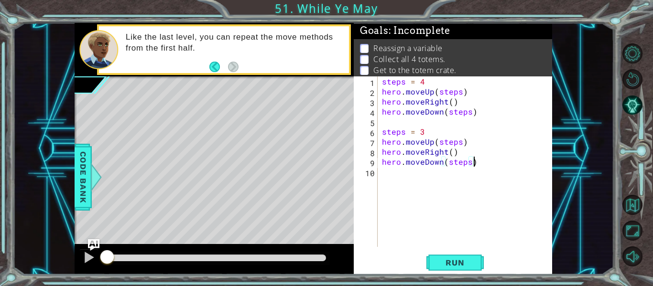
click at [391, 176] on div "steps = 4 hero . moveUp ( steps ) hero . moveRight ( ) hero . moveDown ( steps …" at bounding box center [467, 172] width 175 height 191
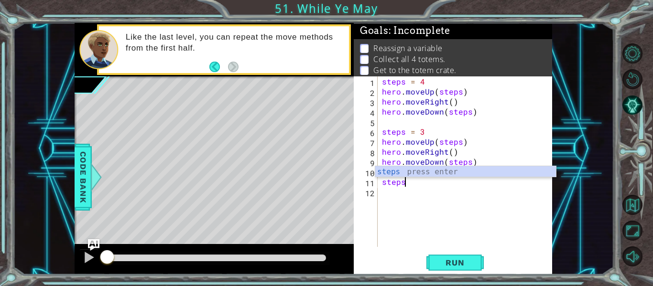
scroll to position [0, 1]
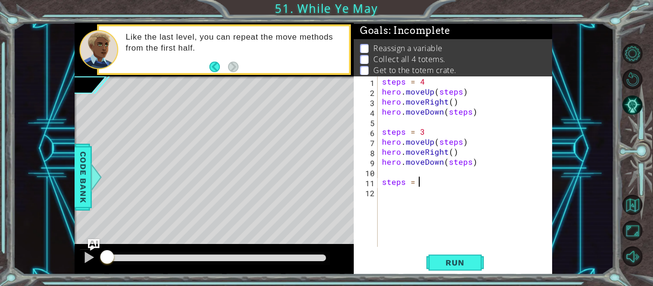
type textarea "steps = 2"
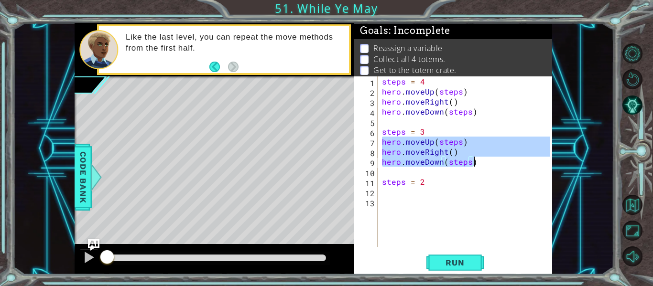
drag, startPoint x: 383, startPoint y: 144, endPoint x: 474, endPoint y: 159, distance: 92.5
click at [474, 159] on div "steps = 4 hero . moveUp ( steps ) hero . moveRight ( ) hero . moveDown ( steps …" at bounding box center [467, 172] width 175 height 191
type textarea "hero.moveRight() hero.moveDown(steps)"
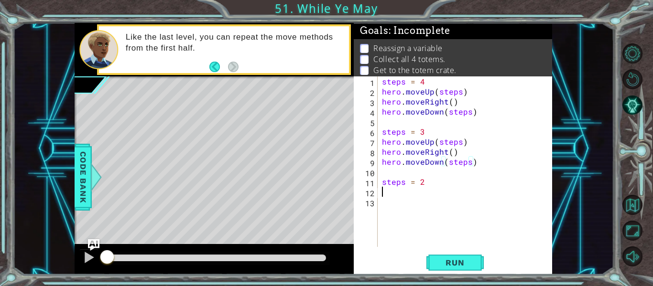
click at [384, 192] on div "steps = 4 hero . moveUp ( steps ) hero . moveRight ( ) hero . moveDown ( steps …" at bounding box center [467, 172] width 175 height 191
paste textarea "hero.moveDown(steps)"
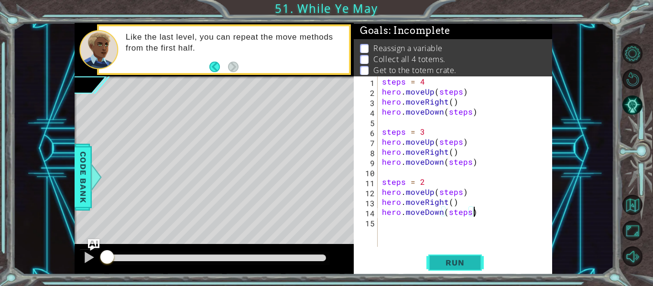
type textarea "hero.moveDown(steps)"
click at [463, 259] on span "Run" at bounding box center [455, 263] width 38 height 10
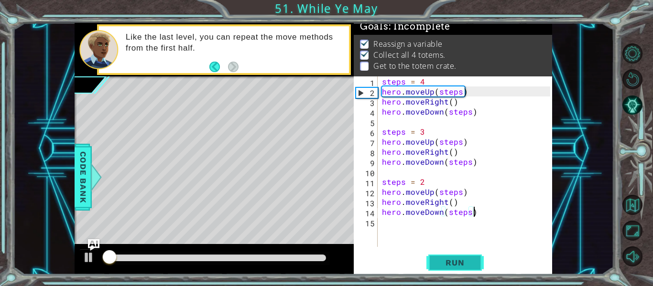
scroll to position [8, 0]
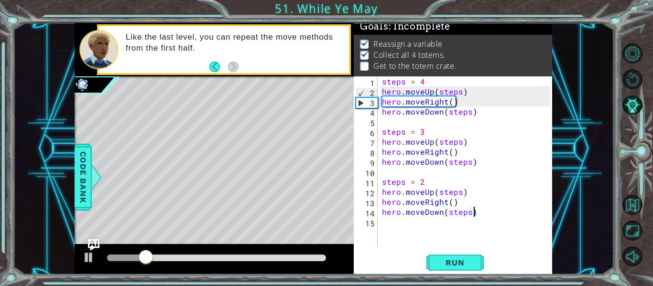
click at [391, 227] on div "steps = 4 hero . moveUp ( steps ) hero . moveRight ( ) hero . moveDown ( steps …" at bounding box center [467, 172] width 175 height 191
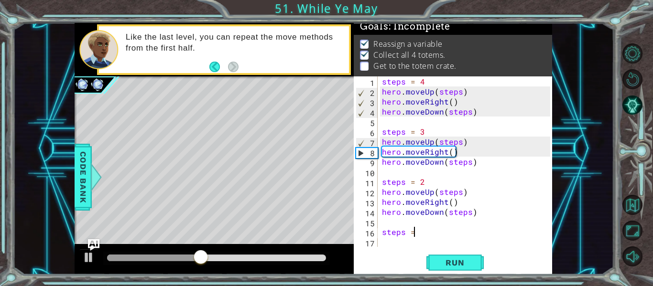
scroll to position [0, 1]
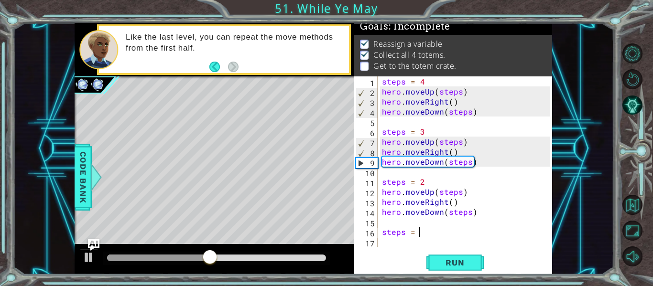
type textarea "steps = 1"
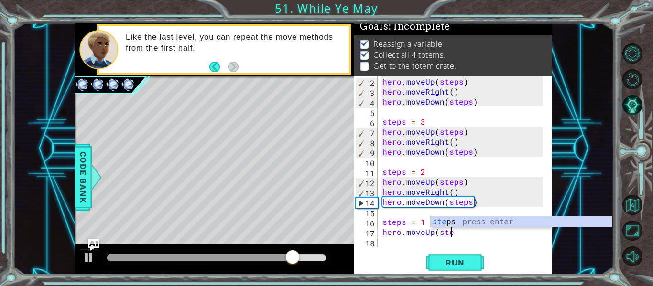
scroll to position [0, 4]
type textarea "hero.moveUp(steps)"
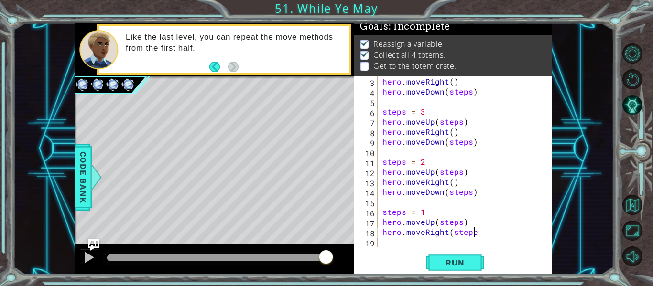
scroll to position [0, 5]
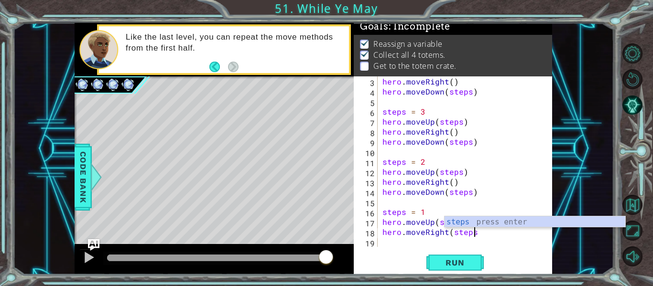
type textarea "hero.moveRight(steps)"
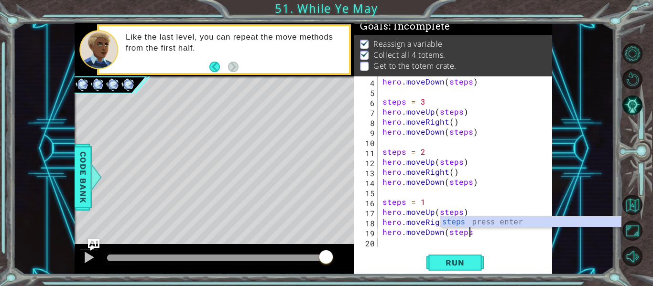
scroll to position [0, 5]
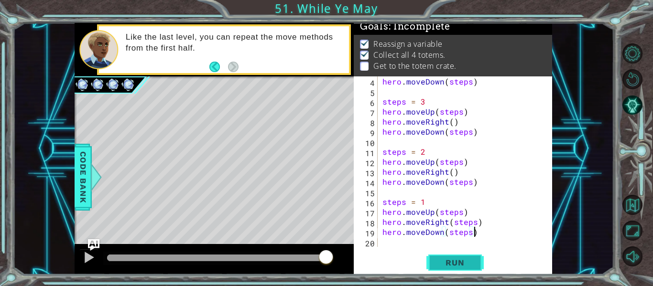
type textarea "hero.moveDown(steps)"
click at [450, 258] on span "Run" at bounding box center [455, 263] width 38 height 10
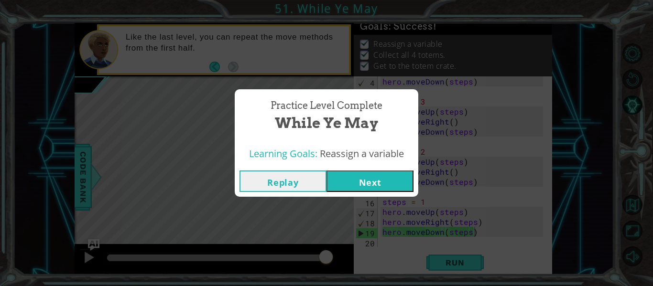
click at [365, 187] on button "Next" at bounding box center [370, 182] width 87 height 22
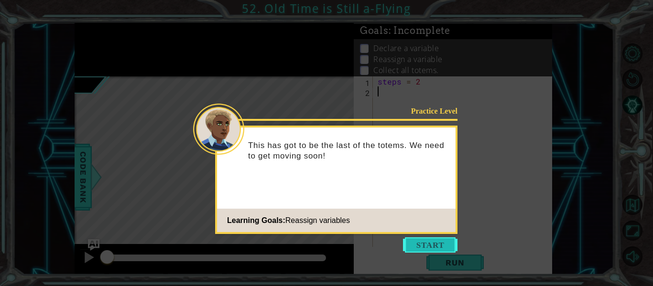
click at [441, 242] on button "Start" at bounding box center [430, 245] width 55 height 15
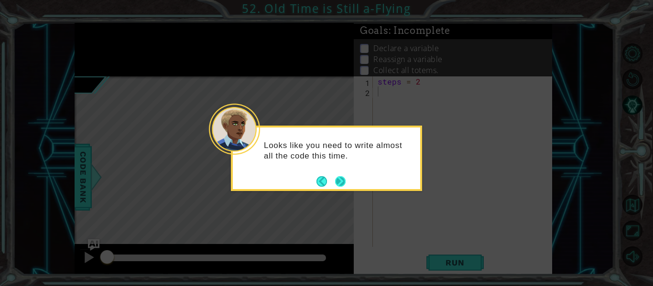
click at [334, 181] on button "Next" at bounding box center [341, 182] width 16 height 16
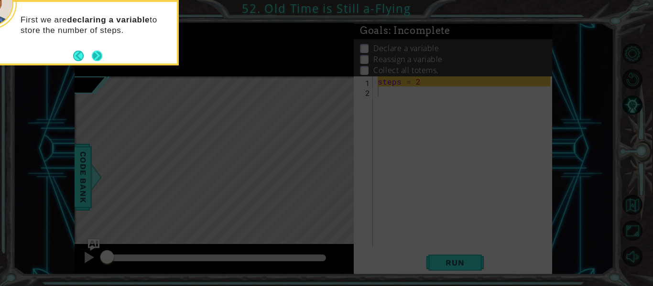
click at [99, 57] on button "Next" at bounding box center [97, 56] width 12 height 12
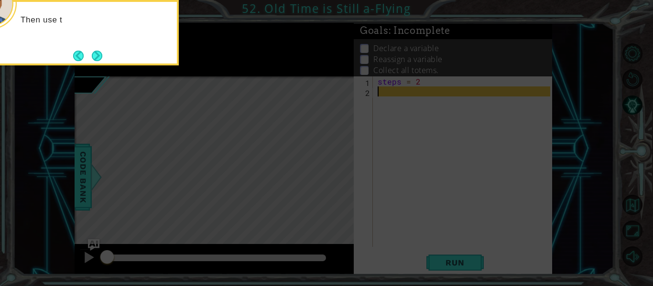
click at [99, 57] on button "Next" at bounding box center [97, 55] width 13 height 13
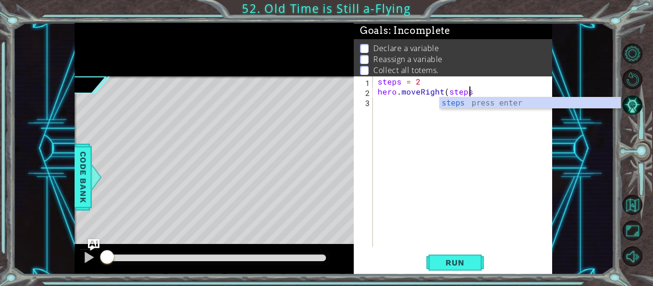
scroll to position [0, 5]
type textarea "hero.moveRight(steps)"
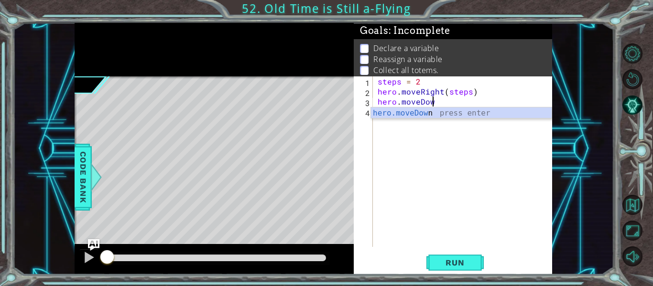
scroll to position [0, 3]
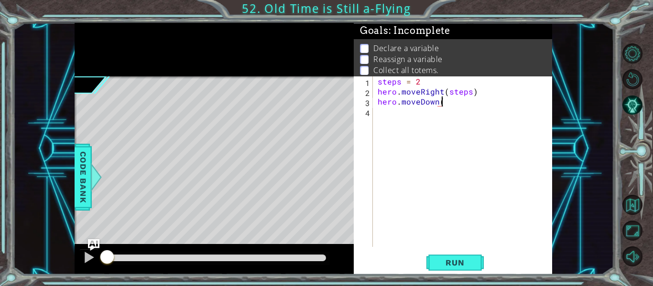
type textarea "hero.moveDown()"
type textarea "hero.moveLeft(steps)"
click at [446, 261] on span "Run" at bounding box center [455, 263] width 38 height 10
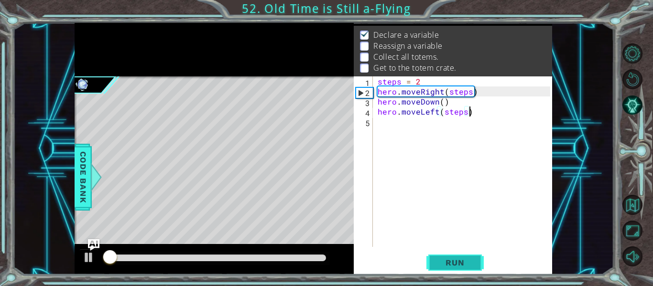
scroll to position [14, 0]
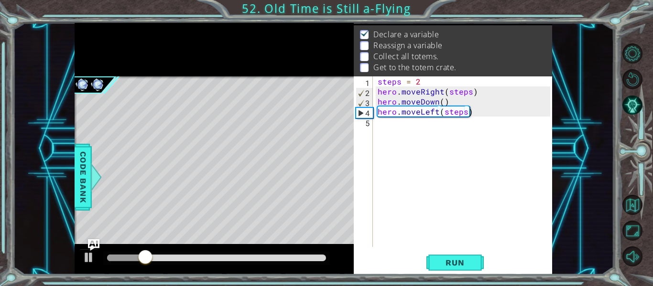
click at [222, 196] on div "Level Map" at bounding box center [296, 218] width 442 height 282
click at [392, 132] on div "steps = 2 hero . moveRight ( steps ) hero . moveDown ( ) hero . moveLeft ( step…" at bounding box center [465, 172] width 179 height 191
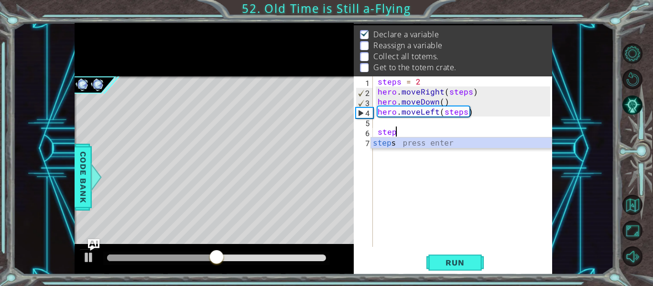
scroll to position [0, 1]
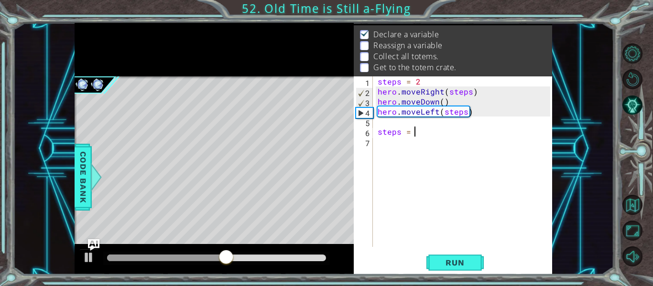
type textarea "steps = 4"
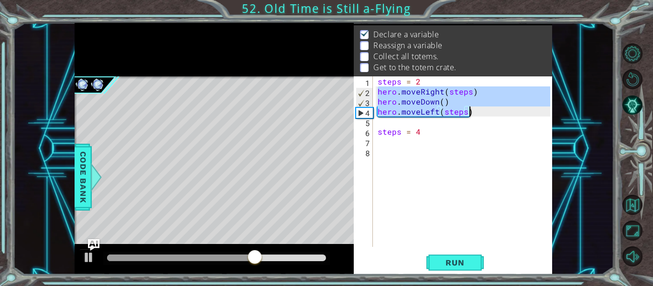
drag, startPoint x: 378, startPoint y: 94, endPoint x: 470, endPoint y: 112, distance: 94.1
click at [470, 112] on div "steps = 2 hero . moveRight ( steps ) hero . moveDown ( ) hero . moveLeft ( step…" at bounding box center [465, 172] width 179 height 191
type textarea "hero.moveDown() hero.moveLeft(steps)"
click at [423, 137] on div "steps = 2 hero . moveRight ( steps ) hero . moveDown ( ) hero . moveLeft ( step…" at bounding box center [465, 172] width 179 height 191
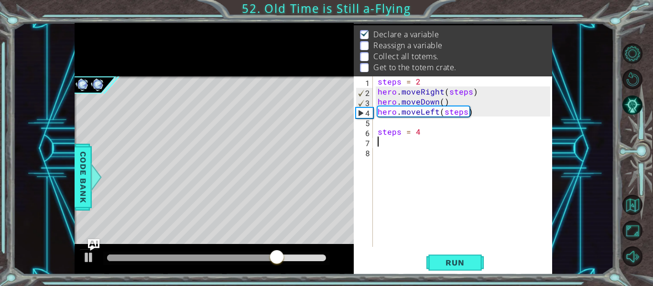
paste textarea "hero.moveLeft(steps)"
type textarea "hero.moveLeft(steps)"
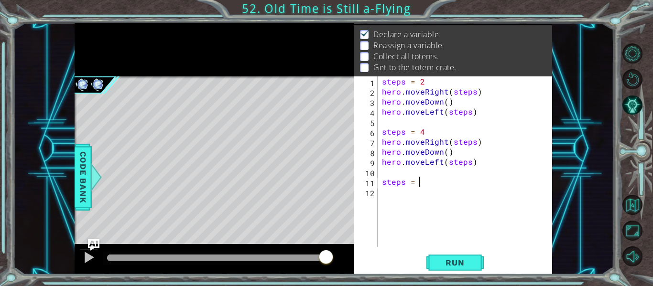
type textarea "steps = 6"
paste textarea "hero.moveLeft(steps)"
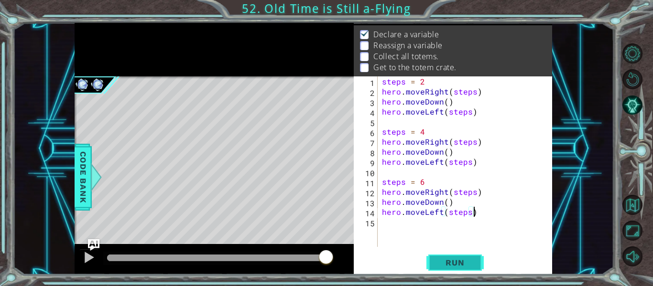
type textarea "hero.moveLeft(steps)"
click at [441, 254] on button "Run" at bounding box center [455, 263] width 57 height 20
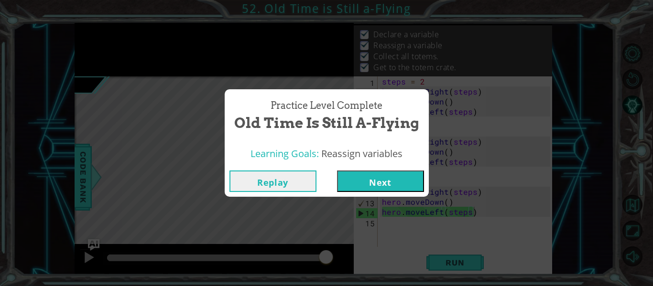
click at [390, 188] on button "Next" at bounding box center [380, 182] width 87 height 22
